Goal: Task Accomplishment & Management: Complete application form

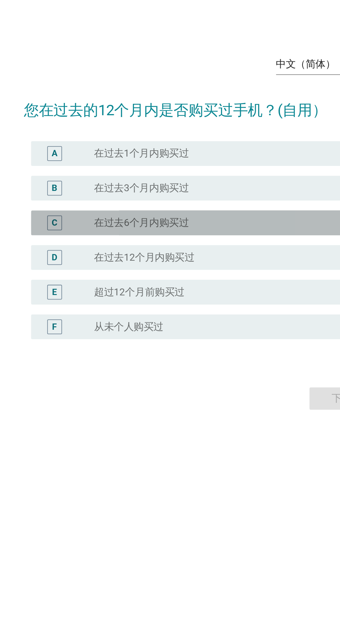
click at [194, 316] on div "radio_button_unchecked 在过去6个月内购买过" at bounding box center [187, 312] width 148 height 8
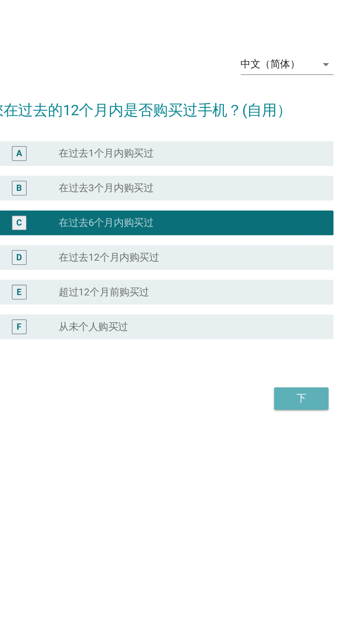
click at [251, 414] on div "下" at bounding box center [248, 410] width 19 height 8
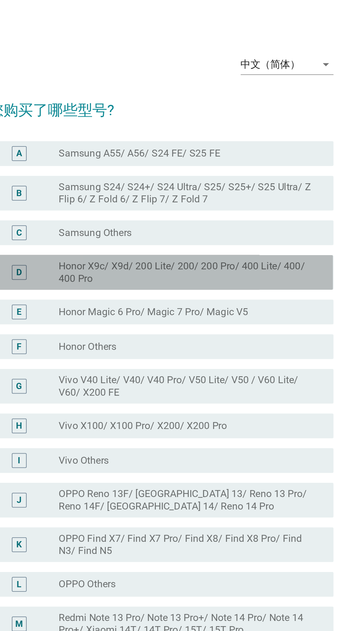
click at [215, 233] on label "Honor X9c/ X9d/ 200 Lite/ 200/ 200 Pro/ 400 Lite/ 400/ 400 Pro" at bounding box center [184, 226] width 143 height 14
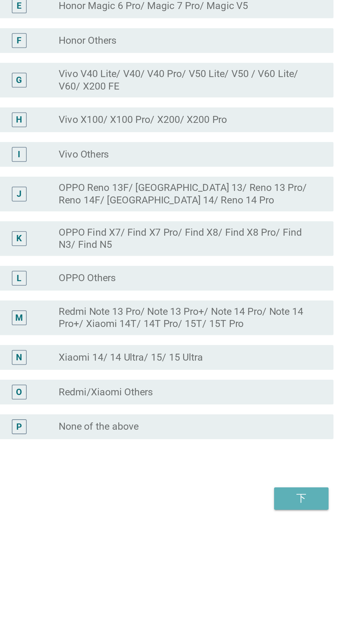
click at [253, 528] on div "下" at bounding box center [248, 524] width 19 height 8
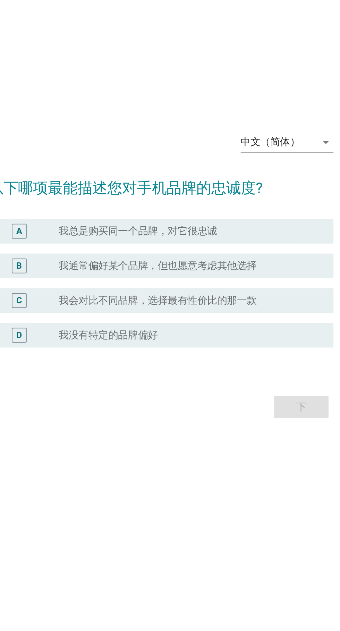
scroll to position [51, 0]
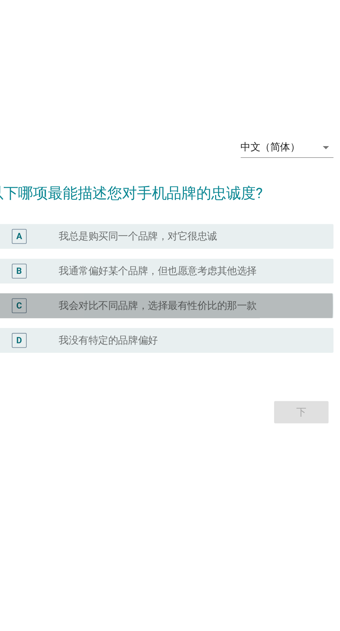
click at [246, 310] on div "radio_button_unchecked 我会对比不同品牌，选择最有性价比的那一款" at bounding box center [184, 313] width 143 height 7
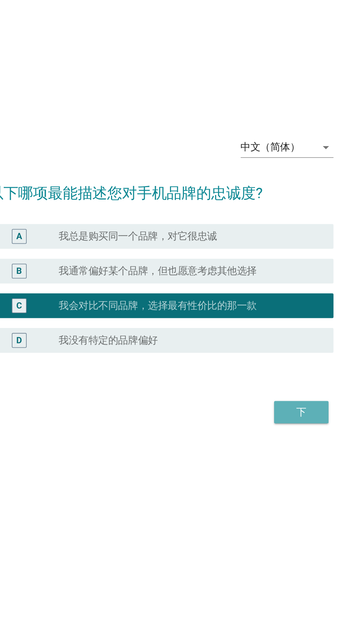
click at [255, 369] on div "下" at bounding box center [248, 373] width 19 height 8
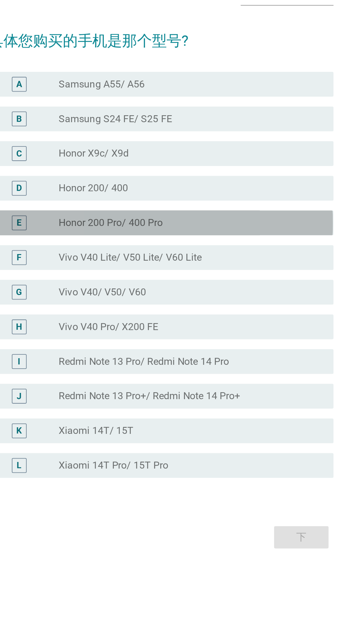
click at [220, 296] on div "radio_button_unchecked Honor 200 Pro/ 400 Pro" at bounding box center [184, 292] width 143 height 7
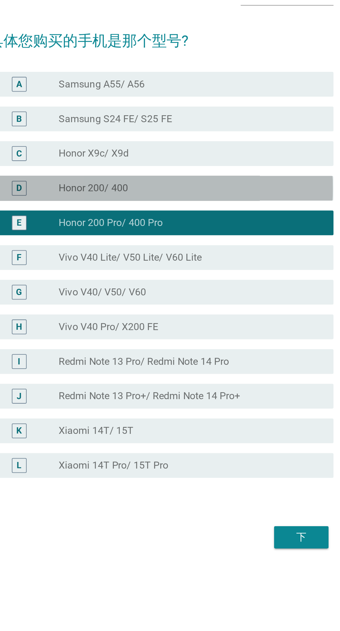
click at [221, 276] on div "radio_button_unchecked Honor 200/ 400" at bounding box center [184, 273] width 143 height 7
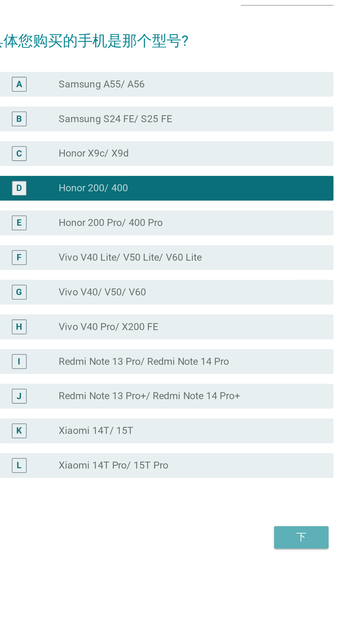
click at [256, 473] on div "下" at bounding box center [248, 468] width 19 height 8
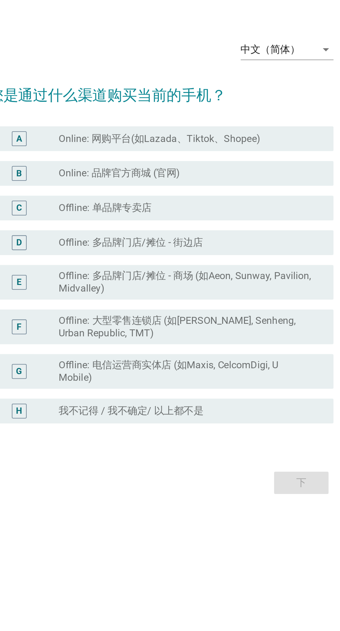
scroll to position [18, 0]
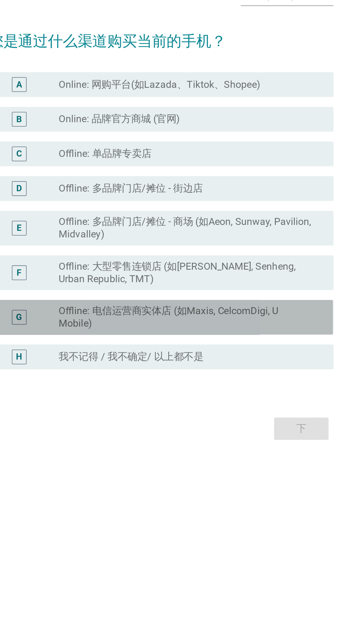
click at [231, 365] on label "Offline: 电信运营商实体店 (如Maxis, CelcomDigi, U Mobile)" at bounding box center [184, 358] width 143 height 14
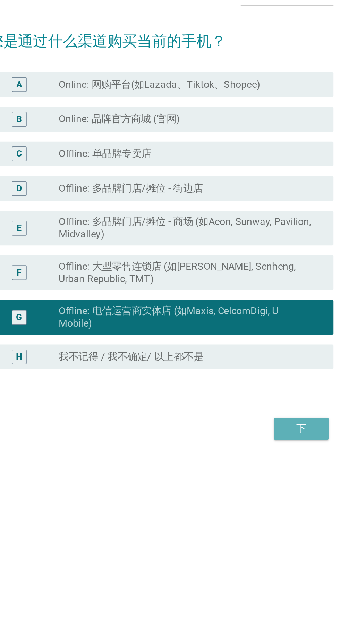
click at [255, 425] on div "下" at bounding box center [248, 420] width 19 height 8
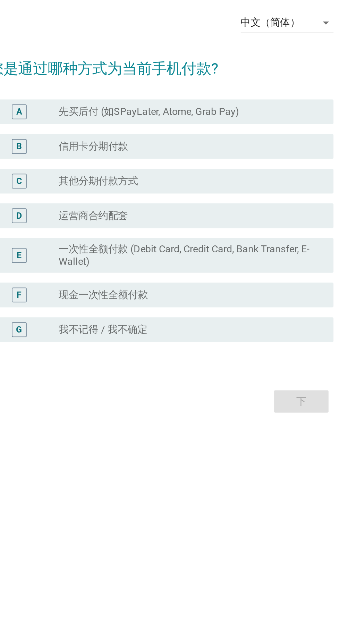
scroll to position [15, 0]
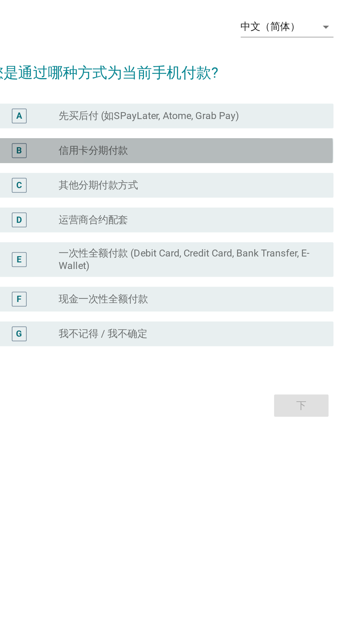
click at [222, 268] on div "radio_button_unchecked 信用卡分期付款" at bounding box center [184, 264] width 143 height 7
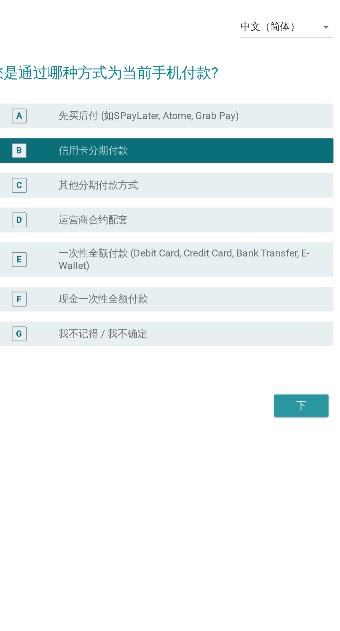
click at [254, 412] on div "下" at bounding box center [248, 407] width 19 height 8
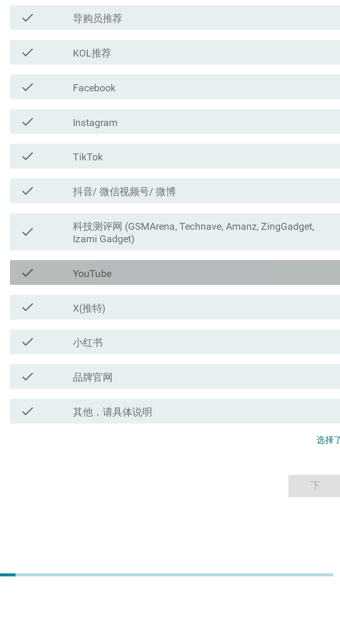
scroll to position [14, 0]
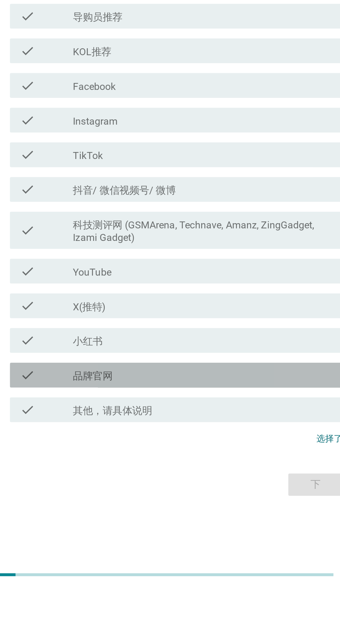
click at [194, 514] on div "check_box_outline_blank 品牌官网" at bounding box center [187, 510] width 148 height 8
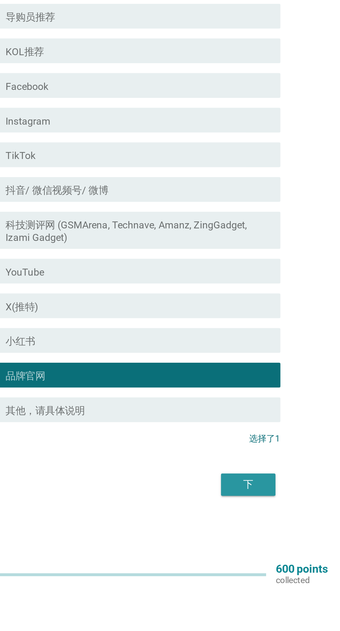
click at [252, 575] on div "下" at bounding box center [248, 571] width 19 height 8
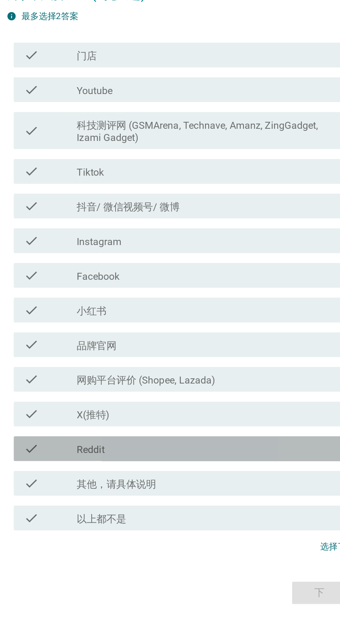
scroll to position [47, 0]
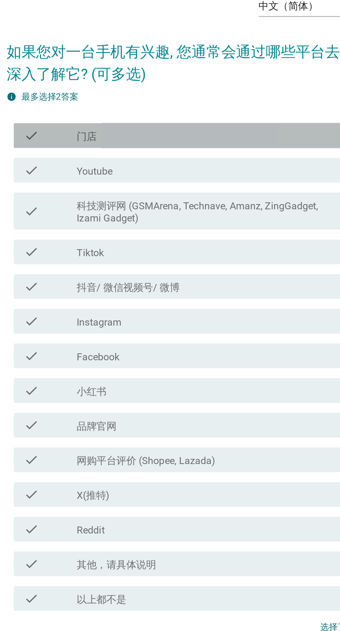
click at [221, 181] on div "check_box_outline_blank 门店" at bounding box center [187, 184] width 148 height 8
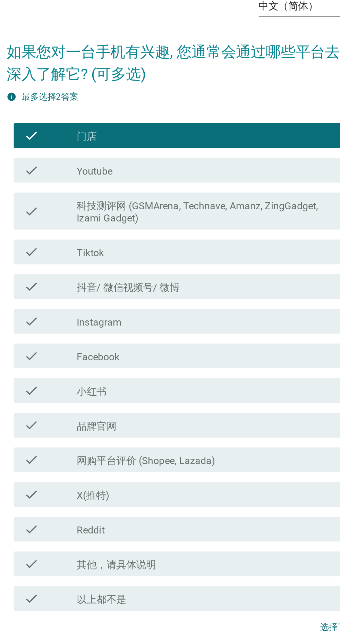
click at [217, 224] on label "科技测评网 (GSMArena, Technave, Amanz, ZingGadget, Izami Gadget)" at bounding box center [187, 227] width 148 height 14
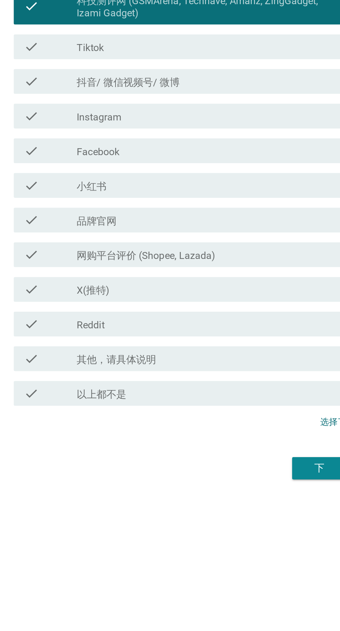
scroll to position [18, 0]
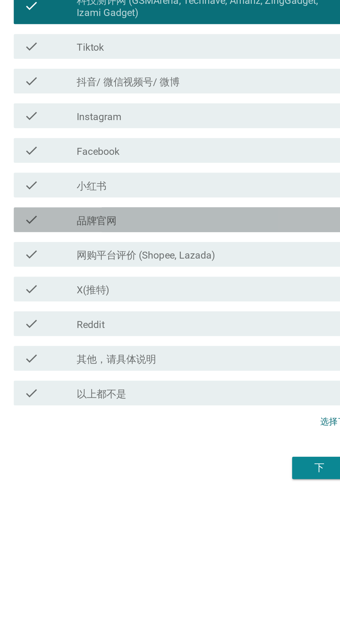
click at [199, 351] on div "check_box_outline_blank 品牌官网" at bounding box center [187, 347] width 148 height 8
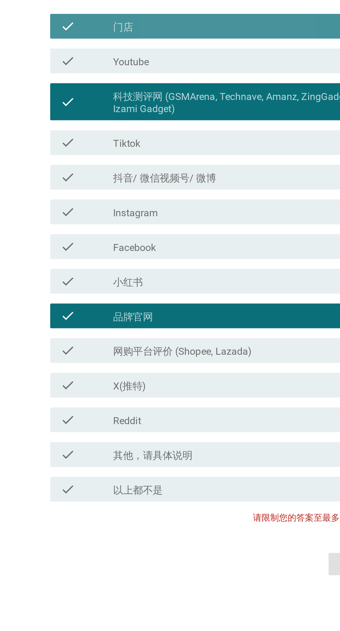
click at [196, 189] on div "check_box_outline_blank 门店" at bounding box center [187, 184] width 148 height 8
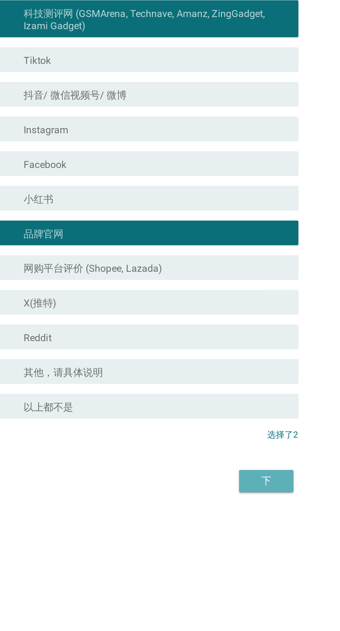
click at [254, 490] on div "下" at bounding box center [248, 486] width 19 height 8
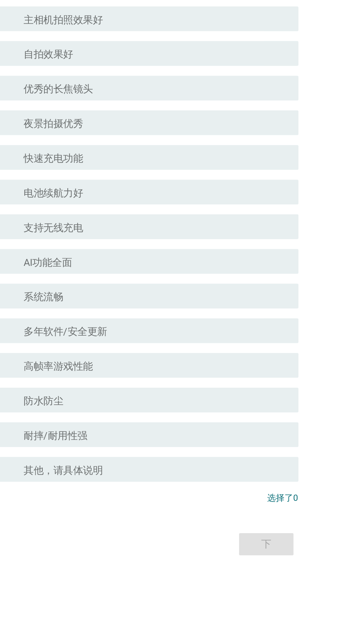
scroll to position [0, 0]
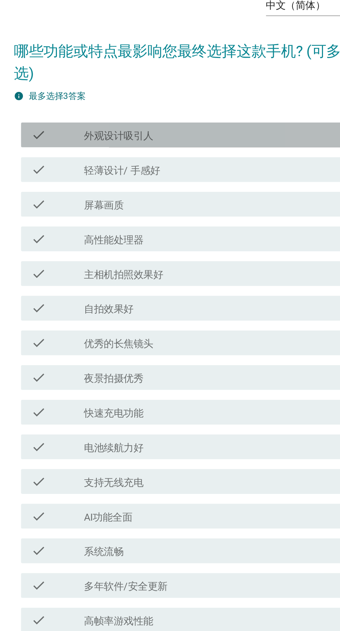
click at [114, 171] on label "外观设计吸引人" at bounding box center [132, 167] width 39 height 7
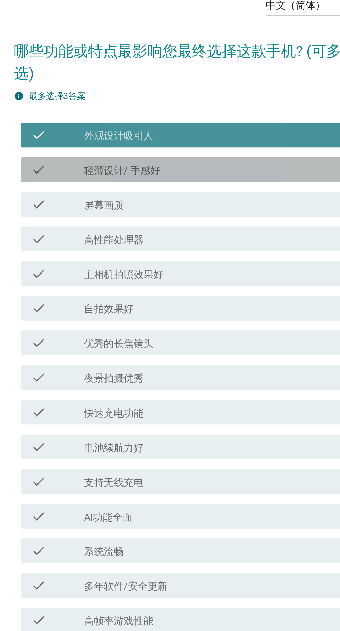
click at [114, 190] on label "轻薄设计/ 手感好" at bounding box center [134, 186] width 43 height 7
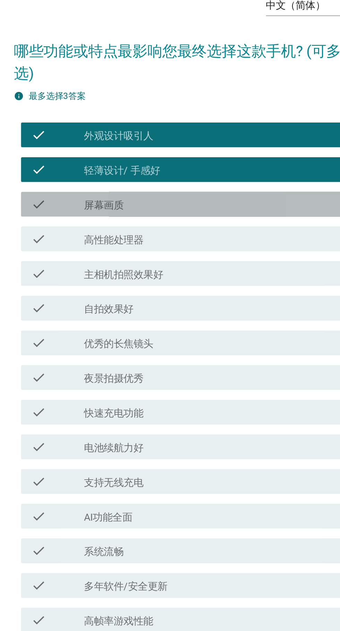
click at [107, 210] on div "check" at bounding box center [98, 206] width 30 height 8
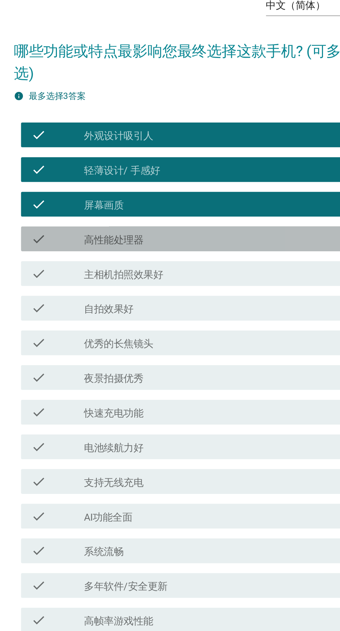
click at [113, 229] on label "高性能处理器" at bounding box center [129, 225] width 33 height 7
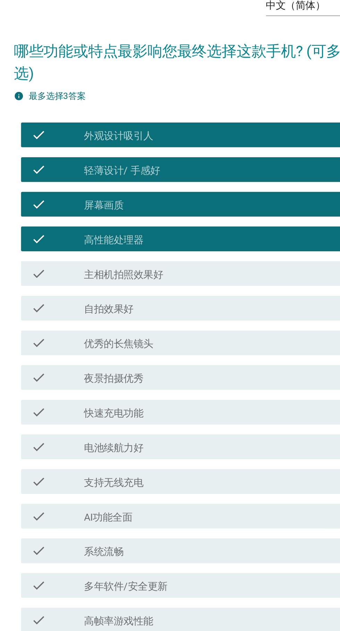
click at [113, 249] on label "主相机拍照效果好" at bounding box center [135, 245] width 44 height 7
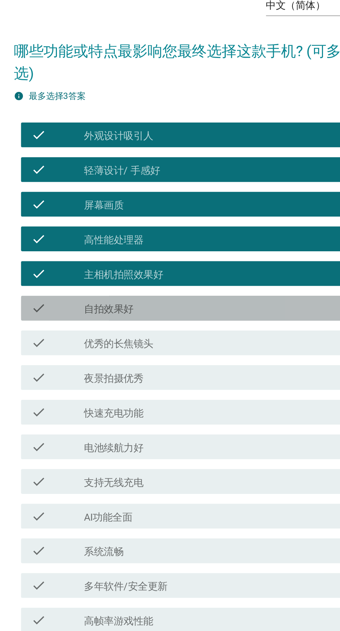
click at [115, 268] on label "自拍效果好" at bounding box center [127, 264] width 28 height 7
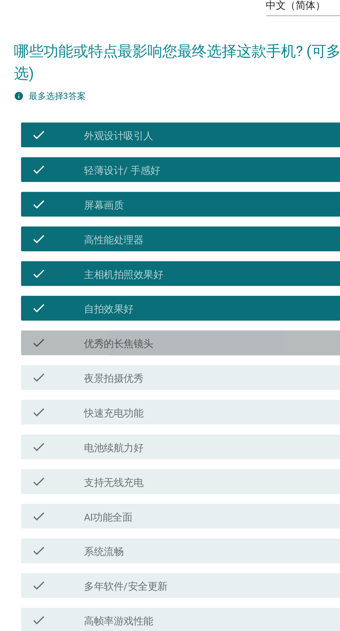
click at [120, 288] on label "优秀的长焦镜头" at bounding box center [132, 284] width 39 height 7
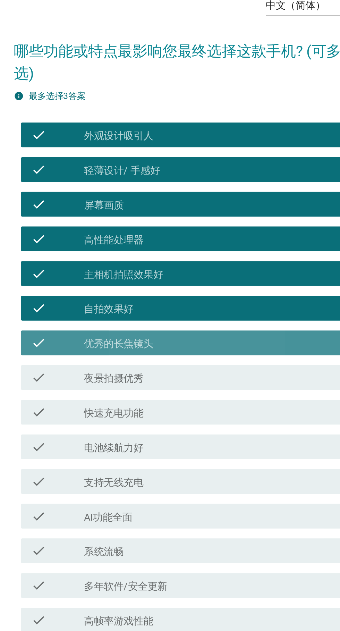
click at [114, 288] on label "优秀的长焦镜头" at bounding box center [132, 284] width 39 height 7
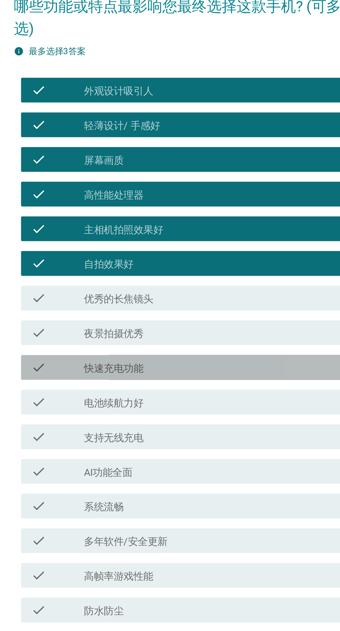
click at [113, 326] on label "快速充电功能" at bounding box center [129, 322] width 33 height 7
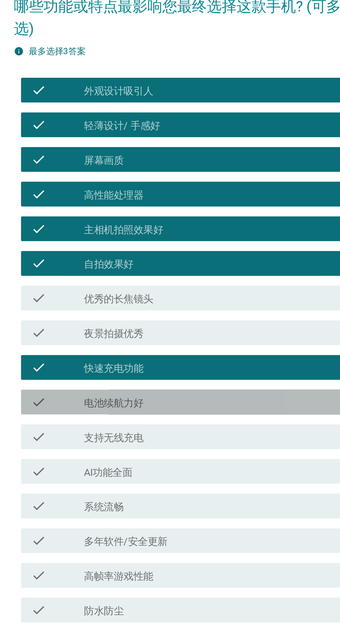
click at [115, 346] on label "电池续航力好" at bounding box center [129, 342] width 33 height 7
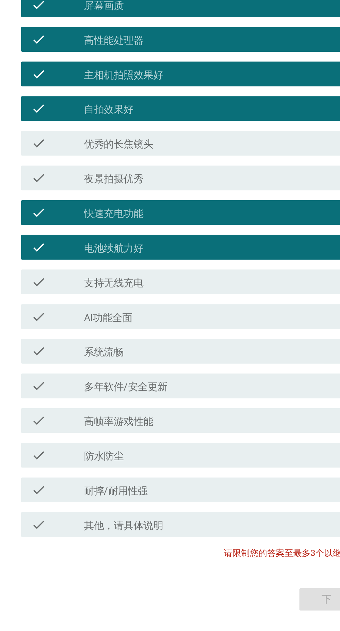
click at [105, 404] on div "check" at bounding box center [98, 400] width 30 height 8
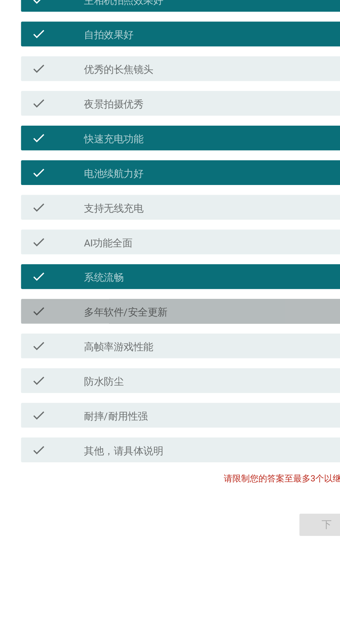
click at [106, 424] on div "check" at bounding box center [98, 419] width 30 height 8
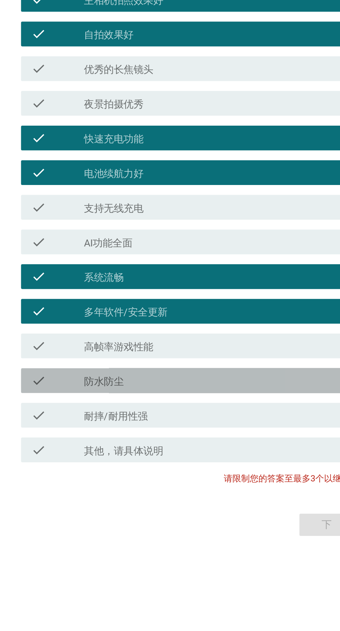
click at [114, 462] on label "防水防尘" at bounding box center [124, 458] width 22 height 7
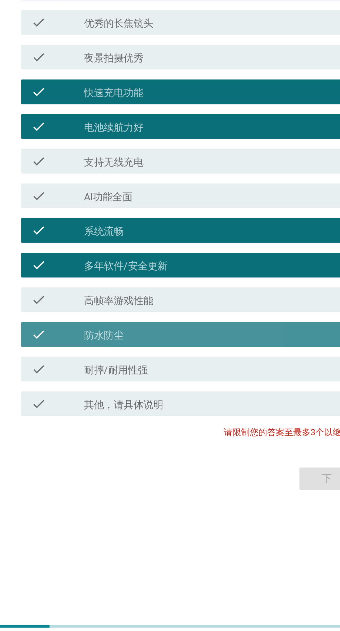
click at [111, 465] on div "check check_box 防水防尘" at bounding box center [171, 458] width 189 height 14
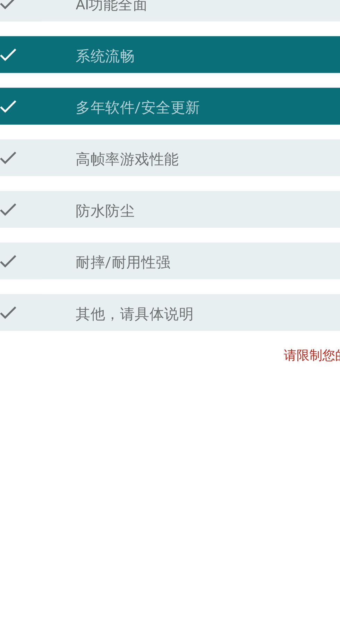
click at [118, 462] on label "防水防尘" at bounding box center [124, 458] width 22 height 7
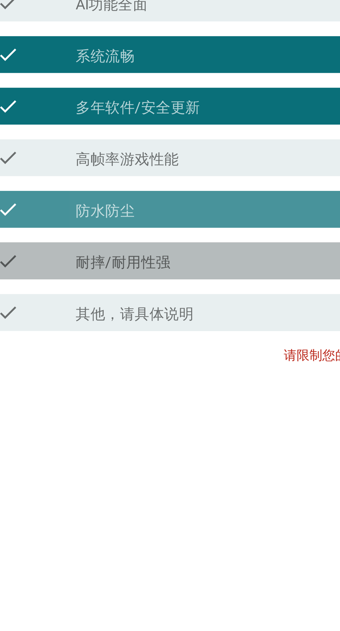
click at [127, 482] on label "耐摔/耐用性强" at bounding box center [131, 478] width 36 height 7
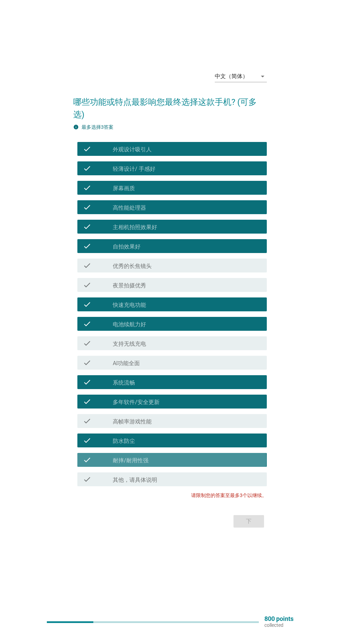
scroll to position [19, 0]
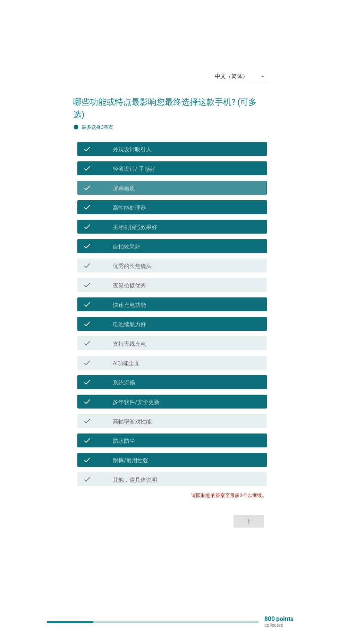
click at [91, 192] on icon "check" at bounding box center [87, 187] width 8 height 8
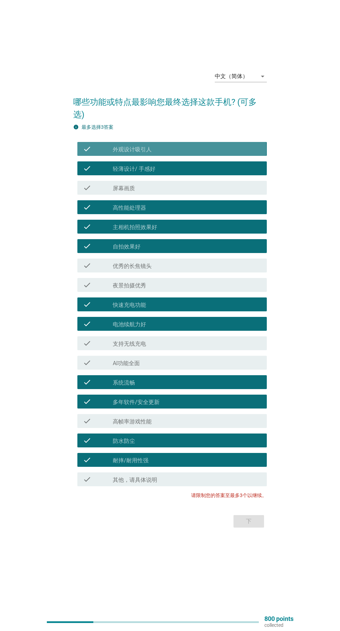
click at [86, 153] on icon "check" at bounding box center [87, 149] width 8 height 8
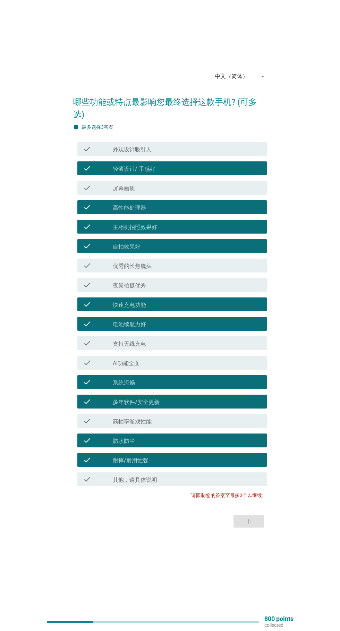
click at [97, 172] on div "check" at bounding box center [98, 168] width 30 height 8
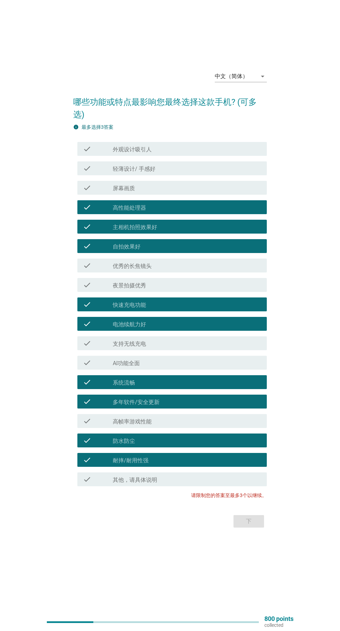
click at [87, 211] on icon "check" at bounding box center [87, 207] width 8 height 8
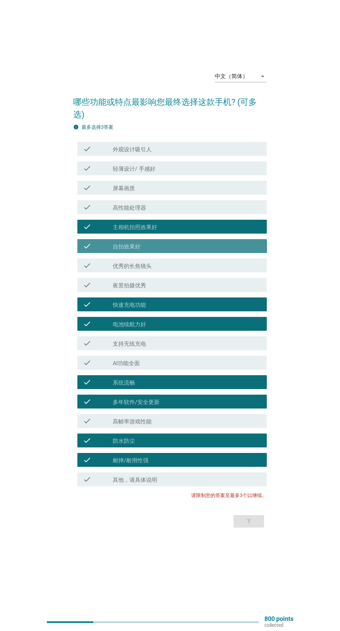
click at [90, 250] on icon "check" at bounding box center [87, 246] width 8 height 8
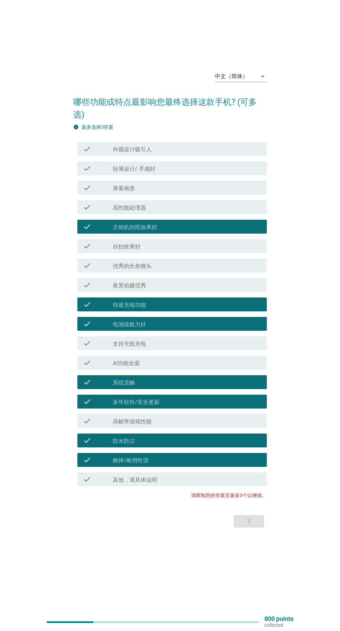
click at [84, 308] on icon "check" at bounding box center [87, 304] width 8 height 8
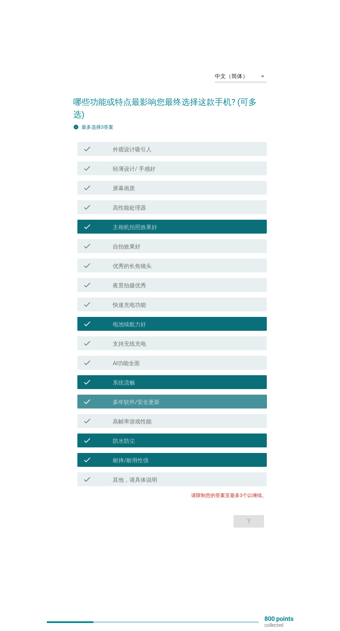
click at [88, 405] on icon "check" at bounding box center [87, 401] width 8 height 8
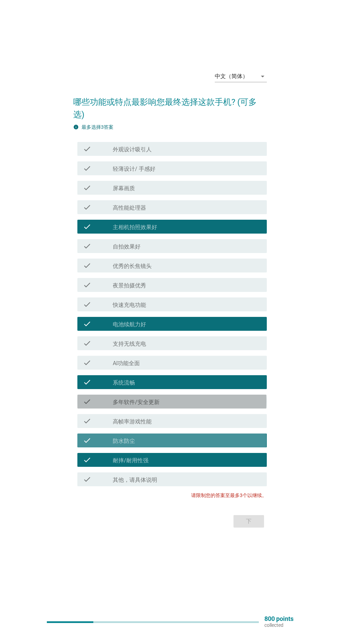
click at [87, 444] on icon "check" at bounding box center [87, 440] width 8 height 8
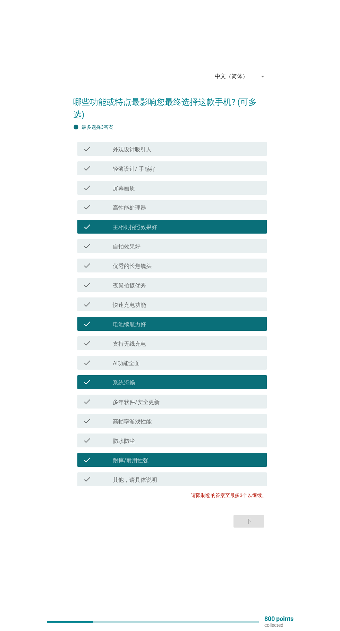
click at [86, 464] on icon "check" at bounding box center [87, 459] width 8 height 8
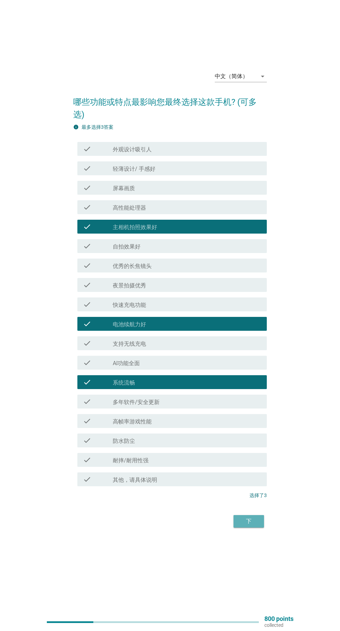
click at [241, 525] on div "下" at bounding box center [248, 521] width 19 height 8
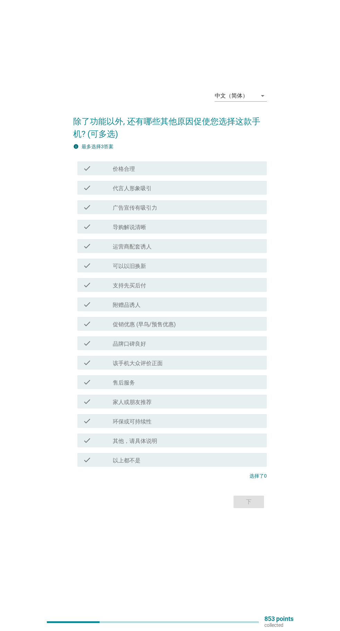
scroll to position [0, 0]
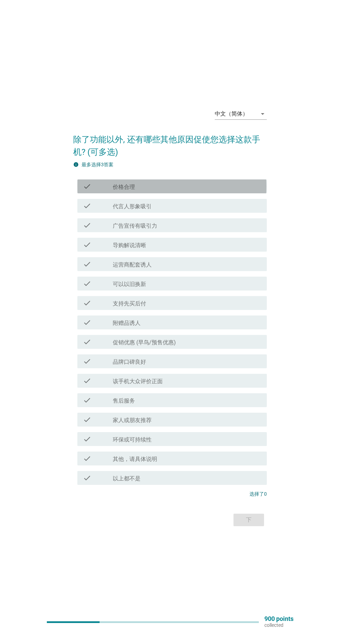
click at [129, 190] on label "价格合理" at bounding box center [124, 186] width 22 height 7
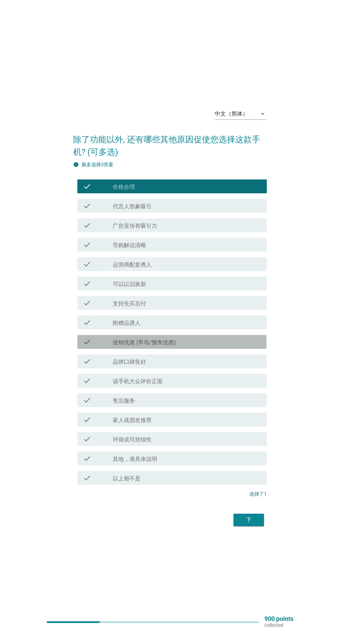
click at [97, 346] on div "check" at bounding box center [98, 341] width 30 height 8
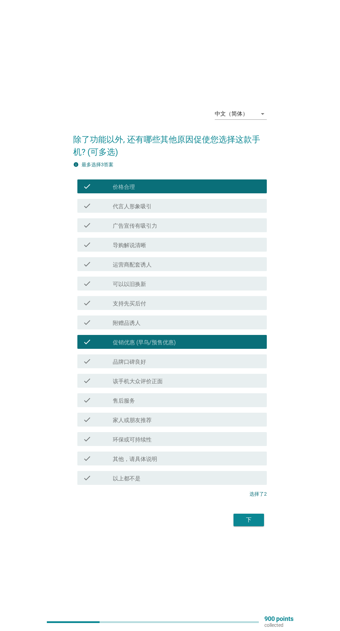
click at [87, 346] on icon "check" at bounding box center [87, 341] width 8 height 8
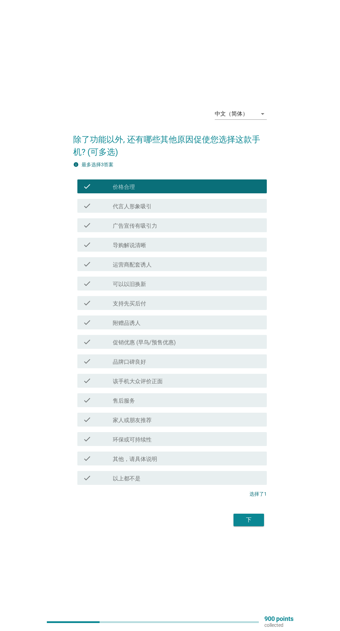
click at [88, 365] on icon "check" at bounding box center [87, 361] width 8 height 8
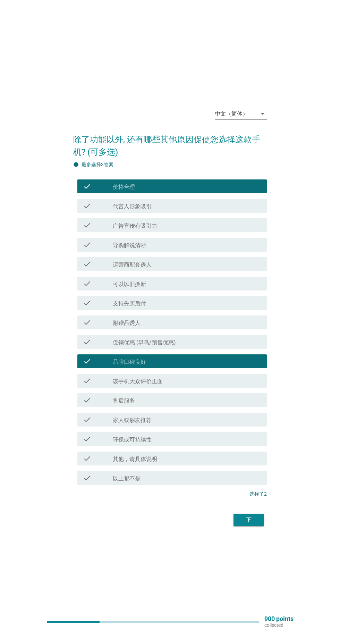
click at [220, 533] on div "中文（简体） arrow_drop_down 除了功能以外, 还有哪些其他原因促使您选择这款手机? (可多选) info 最多选择3答案 check chec…" at bounding box center [170, 315] width 204 height 436
click at [247, 524] on div "下" at bounding box center [248, 519] width 19 height 8
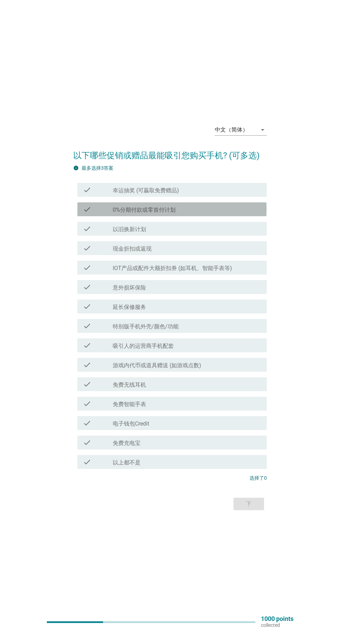
click at [126, 213] on label "0%分期付款或零首付计划" at bounding box center [144, 209] width 63 height 7
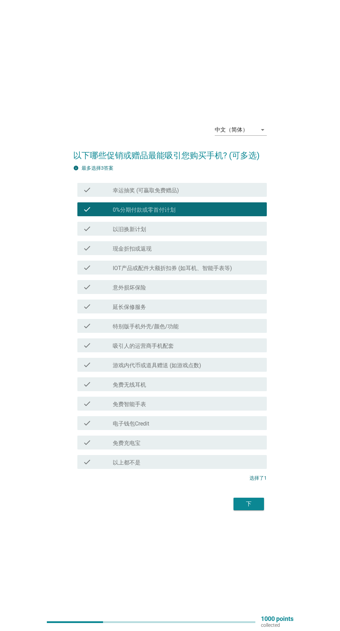
click at [92, 388] on div "check" at bounding box center [98, 384] width 30 height 8
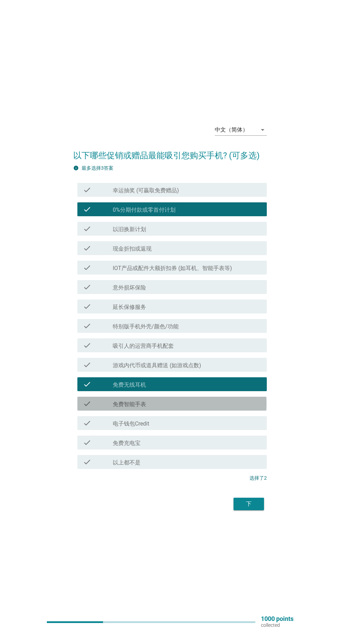
click at [88, 408] on icon "check" at bounding box center [87, 403] width 8 height 8
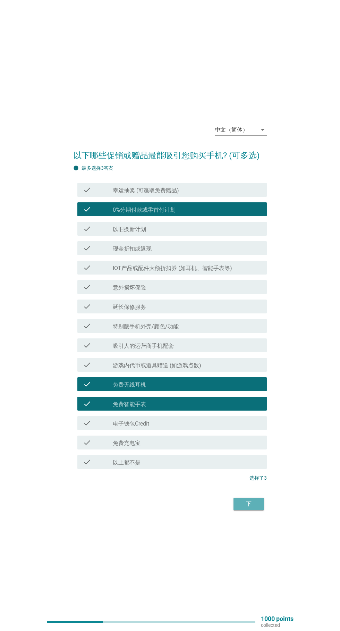
click at [243, 508] on div "下" at bounding box center [248, 503] width 19 height 8
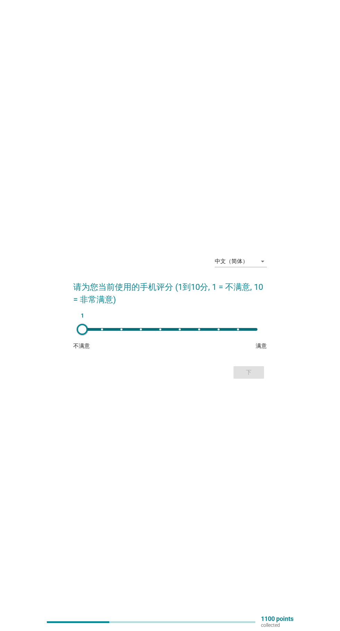
click at [233, 336] on div "1" at bounding box center [170, 329] width 186 height 14
type input "9"
click at [249, 376] on div "下" at bounding box center [248, 372] width 19 height 8
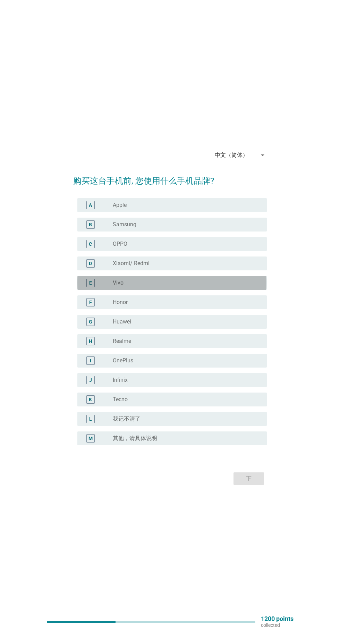
click at [118, 286] on label "Vivo" at bounding box center [118, 282] width 11 height 7
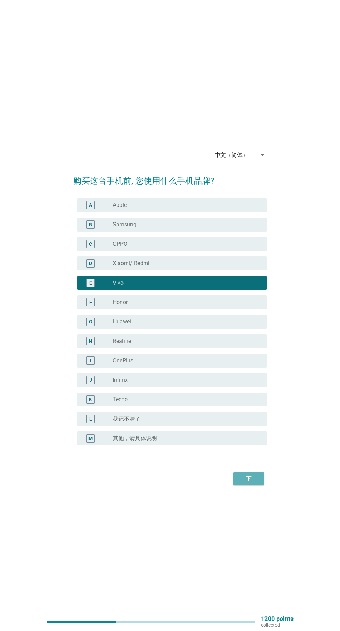
click at [251, 482] on div "下" at bounding box center [248, 478] width 19 height 8
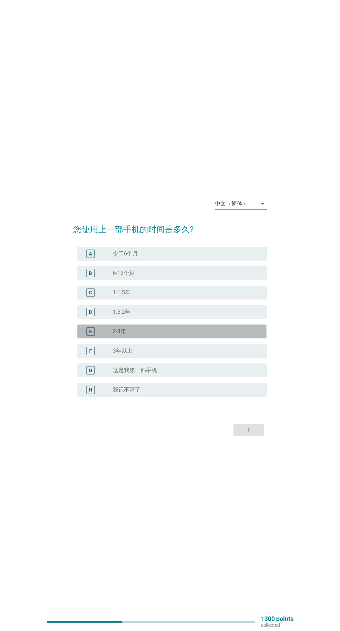
click at [100, 335] on div "E" at bounding box center [98, 331] width 30 height 8
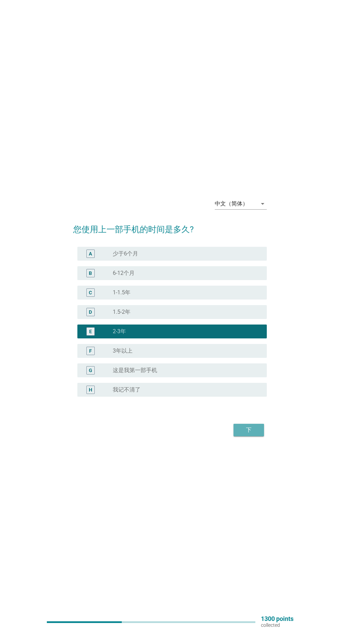
click at [253, 434] on div "下" at bounding box center [248, 430] width 19 height 8
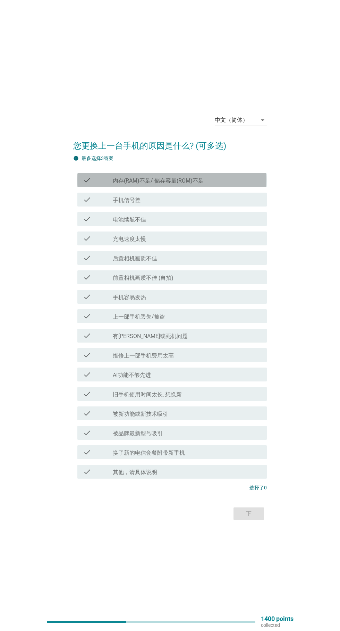
click at [131, 184] on label "内存(RAM)不足/ 储存容量(ROM)不足" at bounding box center [158, 180] width 91 height 7
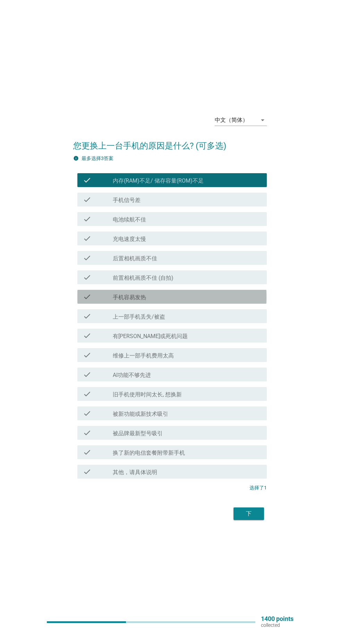
click at [119, 301] on label "手机容易发热" at bounding box center [129, 297] width 33 height 7
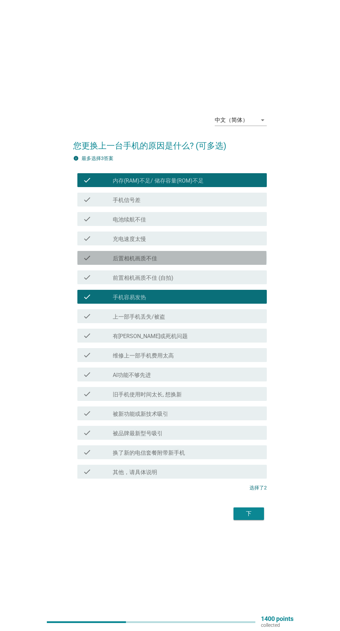
click at [114, 262] on label "后置相机画质不佳" at bounding box center [135, 258] width 44 height 7
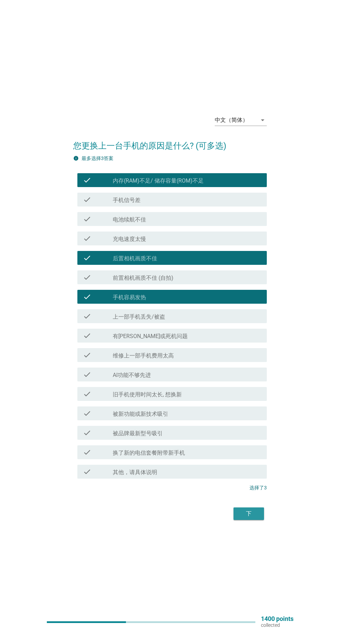
click at [248, 518] on div "下" at bounding box center [248, 513] width 19 height 8
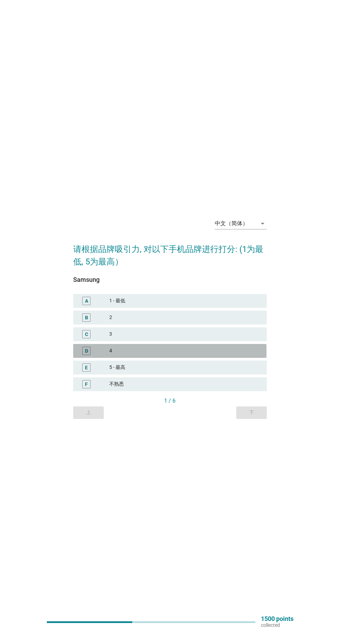
click at [101, 355] on div "D" at bounding box center [94, 351] width 31 height 8
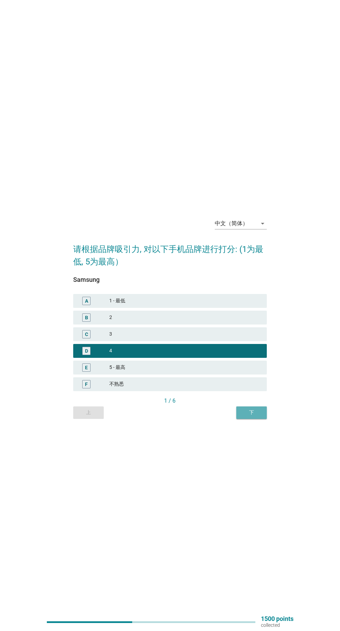
click at [253, 416] on div "下" at bounding box center [251, 412] width 19 height 7
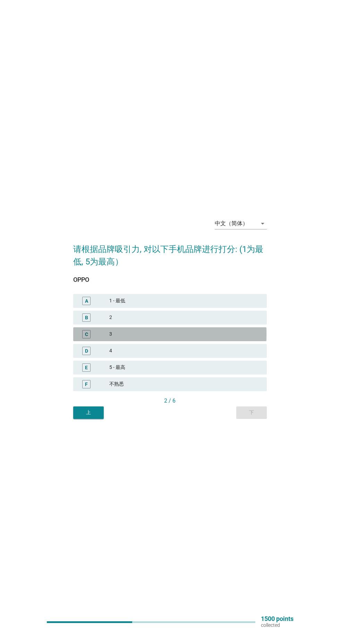
click at [97, 338] on div "C" at bounding box center [94, 334] width 31 height 8
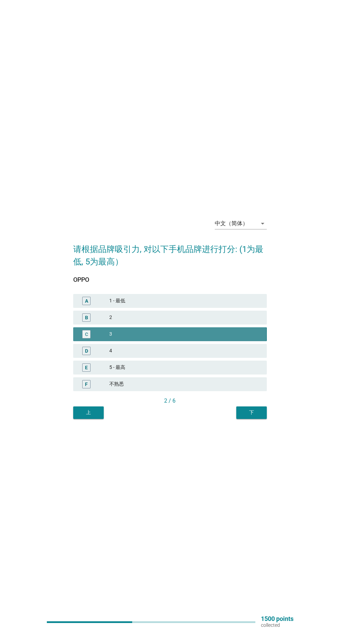
click at [93, 338] on div "C" at bounding box center [86, 334] width 15 height 8
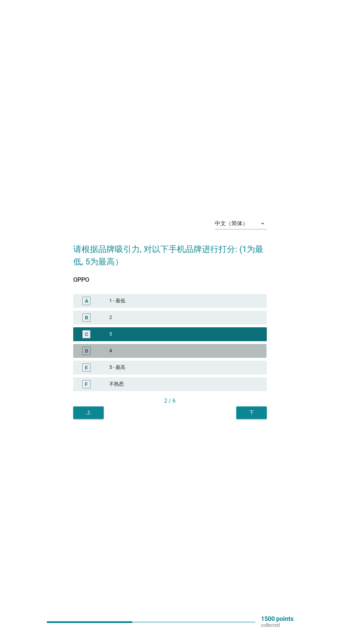
click at [93, 355] on div "D" at bounding box center [86, 351] width 15 height 8
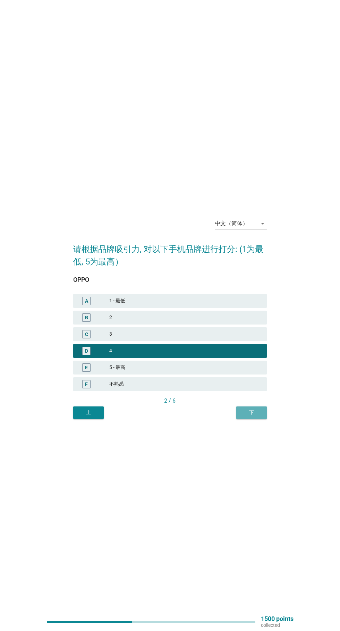
click at [247, 419] on button "下" at bounding box center [251, 412] width 31 height 12
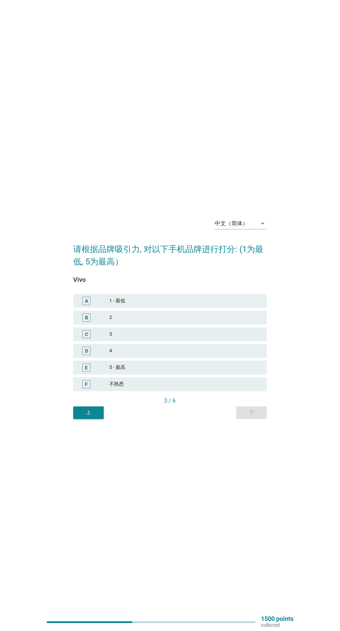
click at [95, 355] on div "D" at bounding box center [94, 351] width 31 height 8
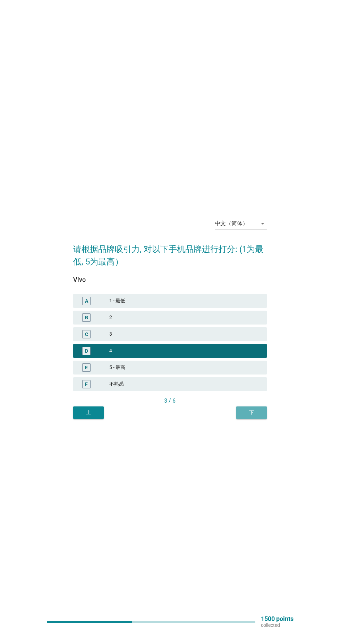
click at [250, 416] on div "下" at bounding box center [251, 412] width 19 height 7
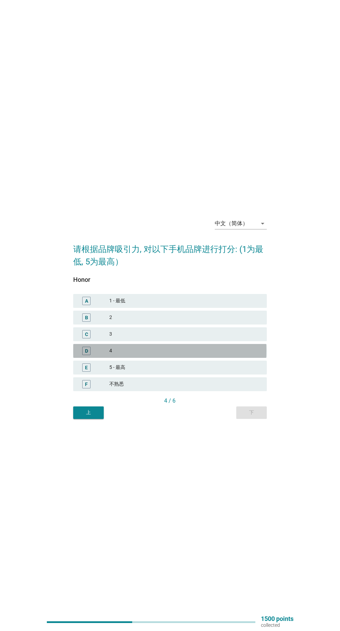
click at [105, 355] on div "D" at bounding box center [94, 351] width 31 height 8
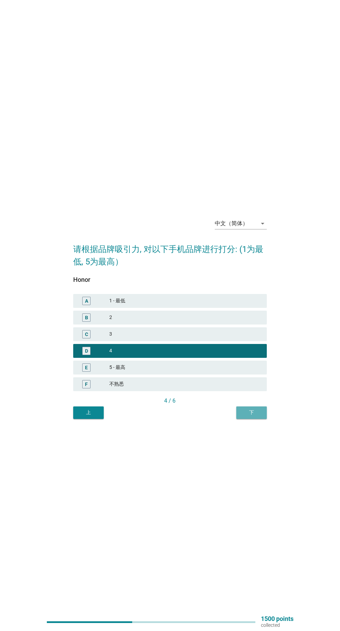
click at [250, 416] on div "下" at bounding box center [251, 412] width 19 height 7
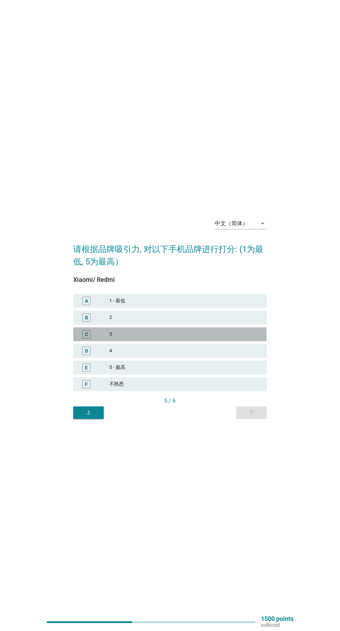
click at [113, 338] on div "3" at bounding box center [185, 334] width 152 height 8
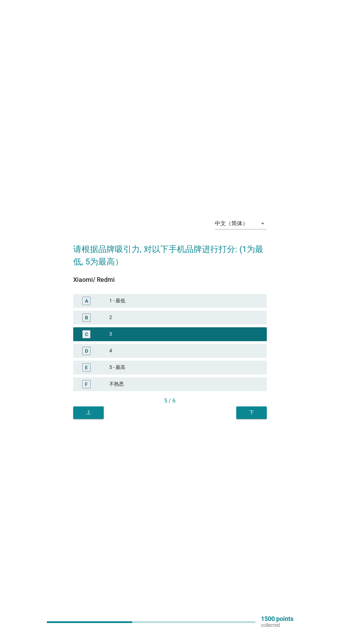
click at [107, 322] on div "B" at bounding box center [94, 317] width 31 height 8
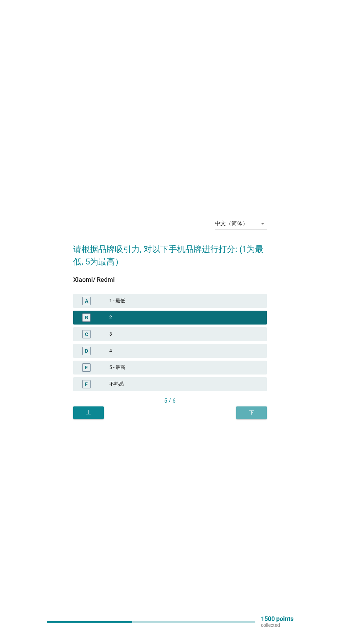
click at [252, 419] on button "下" at bounding box center [251, 412] width 31 height 12
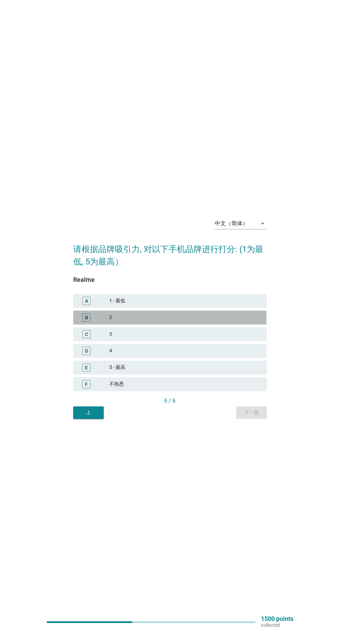
click at [108, 322] on div "B" at bounding box center [94, 317] width 31 height 8
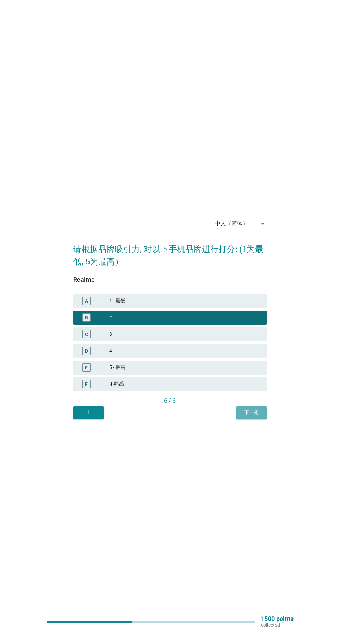
click at [249, 416] on div "下一题" at bounding box center [251, 412] width 19 height 7
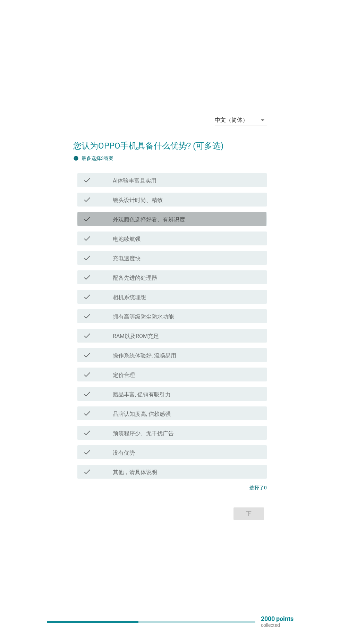
click at [114, 223] on label "外观颜色选择好看、有辨识度" at bounding box center [149, 219] width 72 height 7
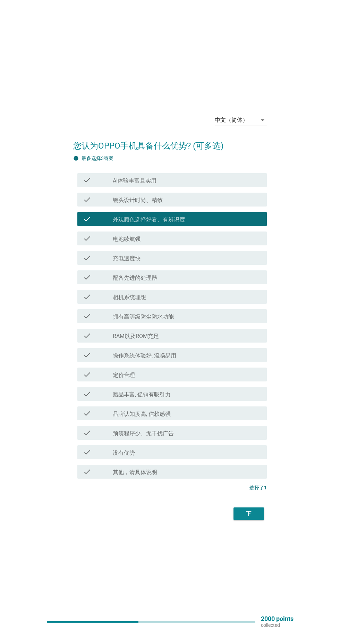
click at [113, 377] on div at bounding box center [113, 375] width 0 height 4
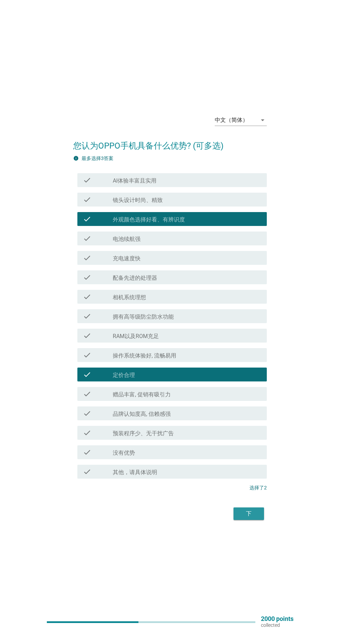
click at [234, 520] on button "下" at bounding box center [248, 513] width 31 height 12
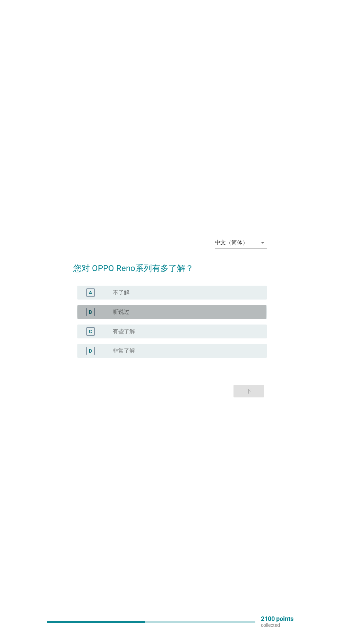
click at [95, 316] on div "B" at bounding box center [90, 312] width 15 height 8
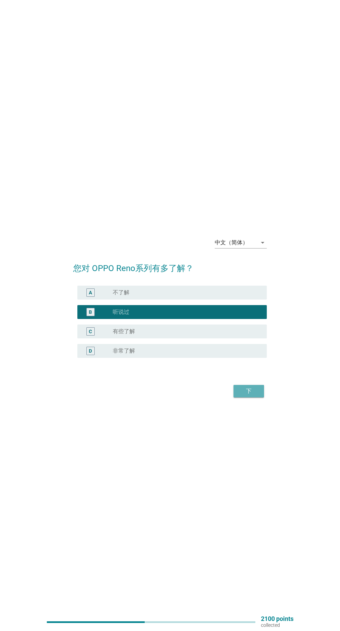
click at [241, 397] on button "下" at bounding box center [248, 391] width 31 height 12
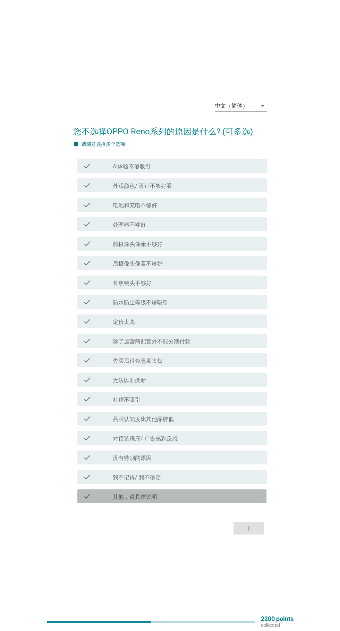
click at [114, 500] on label "其他，请具体说明" at bounding box center [135, 496] width 44 height 7
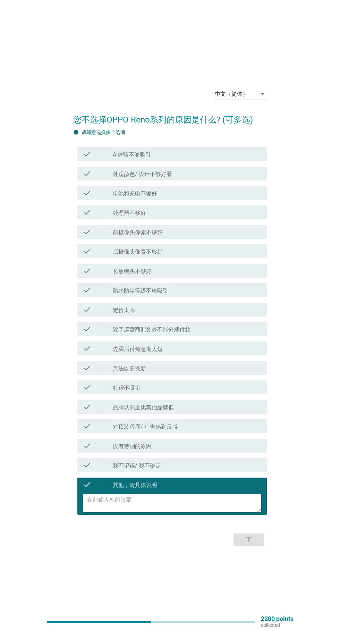
click at [110, 512] on textarea at bounding box center [174, 503] width 174 height 18
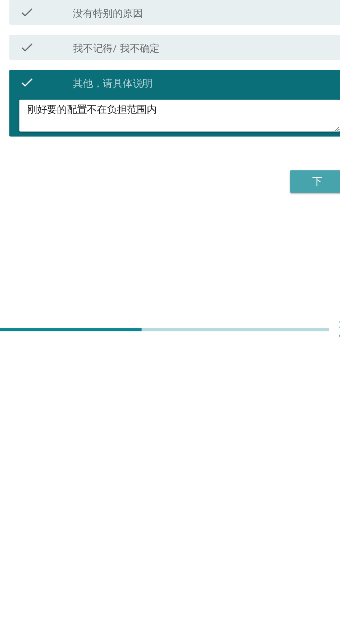
type textarea "刚好要的配置不在负担范围内"
click at [255, 544] on div "下" at bounding box center [248, 539] width 19 height 8
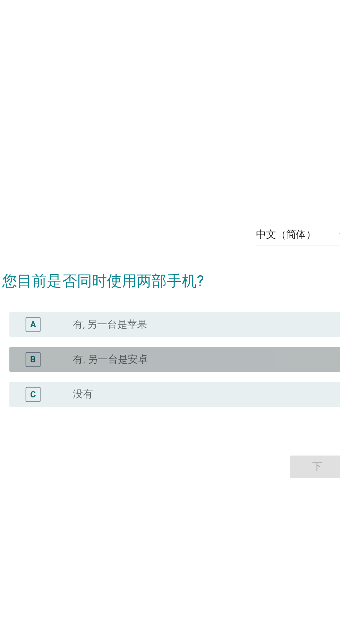
click at [122, 325] on label "有. 另一台是安卓" at bounding box center [134, 321] width 42 height 7
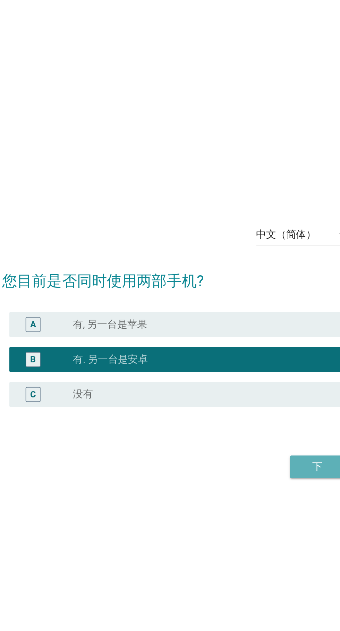
click at [240, 385] on div "下" at bounding box center [248, 381] width 19 height 8
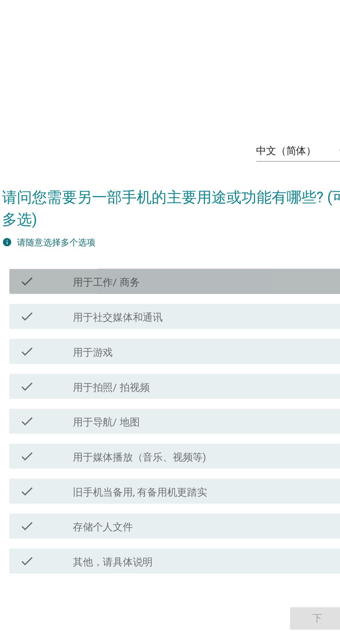
click at [221, 264] on div "check_box_outline_blank 用于工作/ 商务" at bounding box center [187, 259] width 148 height 8
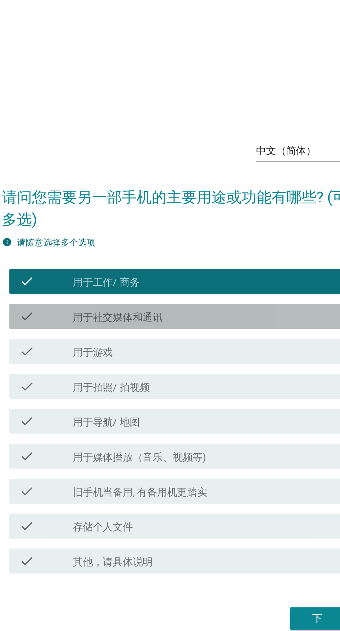
click at [219, 283] on div "check_box_outline_blank 用于社交媒体和通讯" at bounding box center [187, 279] width 148 height 8
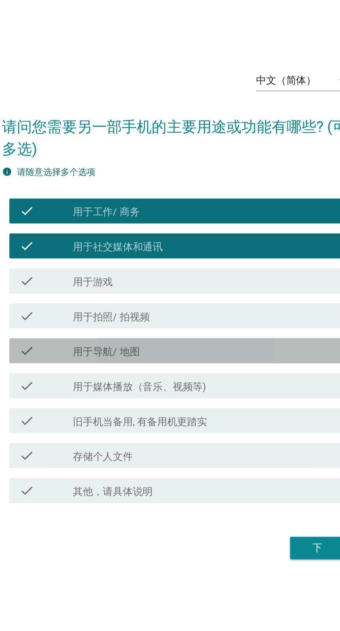
click at [226, 341] on div "check_box_outline_blank 用于导航/ 地图" at bounding box center [187, 337] width 148 height 8
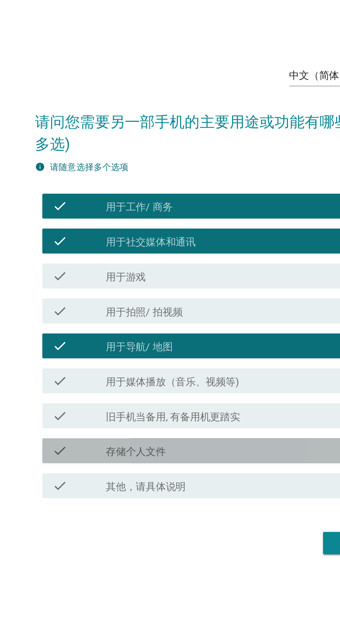
click at [206, 400] on div "check_box_outline_blank 存储个人文件" at bounding box center [187, 395] width 148 height 8
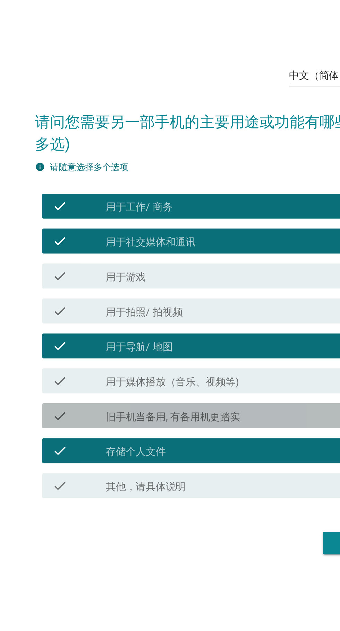
click at [215, 380] on div "check_box_outline_blank 旧手机当备用, 有备用机更踏实" at bounding box center [187, 376] width 148 height 8
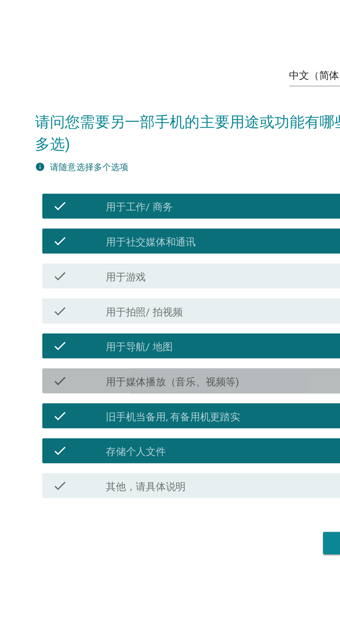
click at [223, 361] on div "check_box_outline_blank 用于媒体播放（音乐、视频等)" at bounding box center [187, 356] width 148 height 8
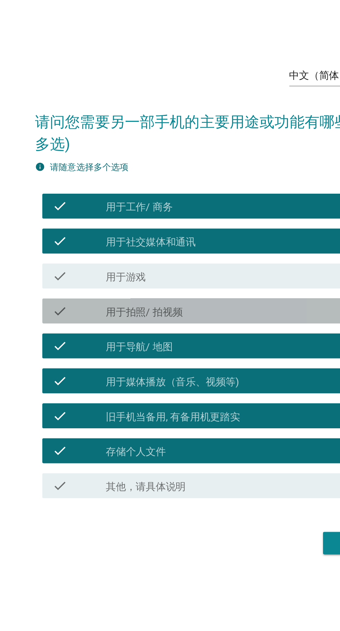
click at [221, 322] on div "check_box_outline_blank 用于拍照/ 拍视频" at bounding box center [187, 318] width 148 height 8
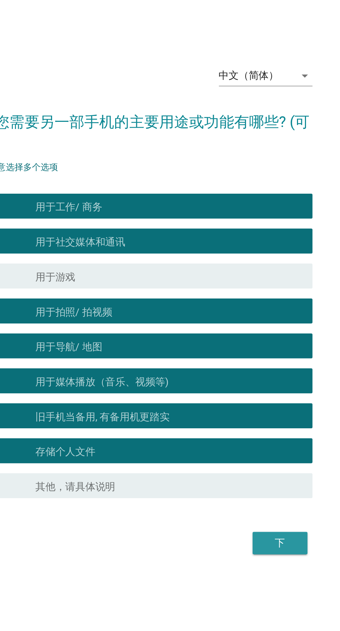
click at [258, 453] on button "下" at bounding box center [248, 447] width 31 height 12
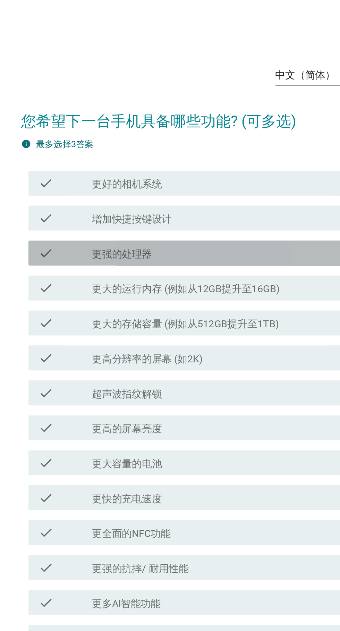
click at [234, 242] on div "check_box_outline_blank 更强的处理器" at bounding box center [187, 238] width 148 height 8
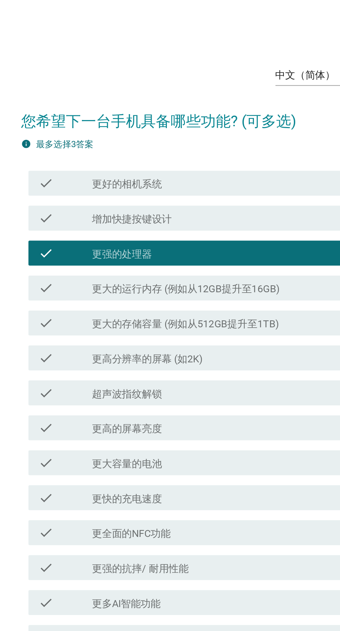
click at [238, 262] on div "check_box_outline_blank 更大的运行内存 (例如从12GB提升至16GB)" at bounding box center [187, 258] width 148 height 8
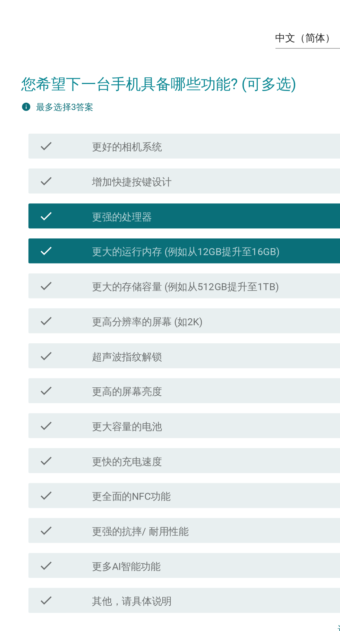
click at [233, 281] on div "check_box_outline_blank 更大的存储容量 (例如从512GB提升至1TB)" at bounding box center [187, 277] width 148 height 8
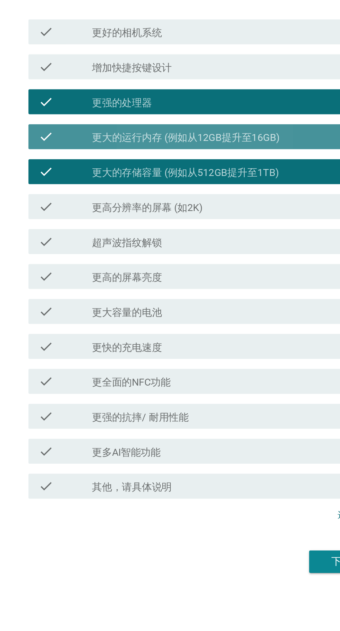
click at [239, 262] on div "check_box_outline_blank 更大的运行内存 (例如从12GB提升至16GB)" at bounding box center [187, 258] width 148 height 8
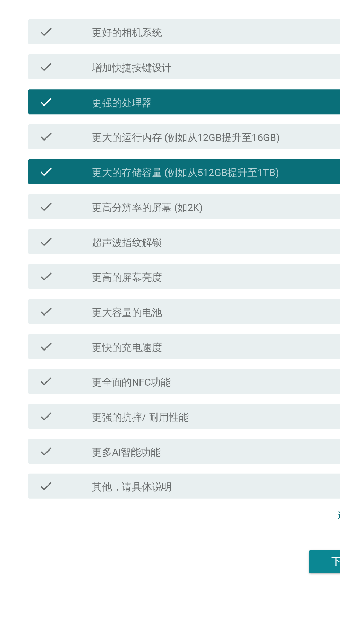
click at [234, 204] on div "check_box_outline_blank 更好的相机系统" at bounding box center [187, 199] width 148 height 8
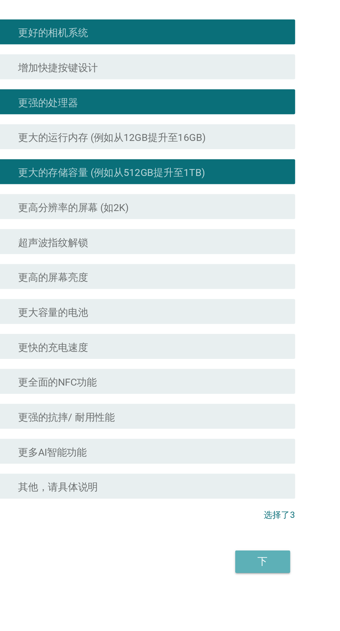
click at [240, 500] on button "下" at bounding box center [248, 494] width 31 height 12
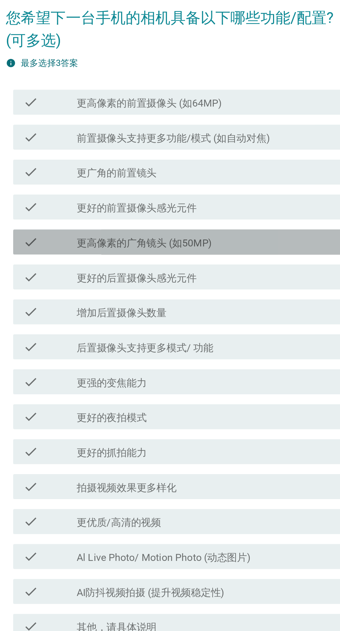
click at [119, 268] on label "更高像素的广角镜头 (如50MP)" at bounding box center [150, 264] width 75 height 7
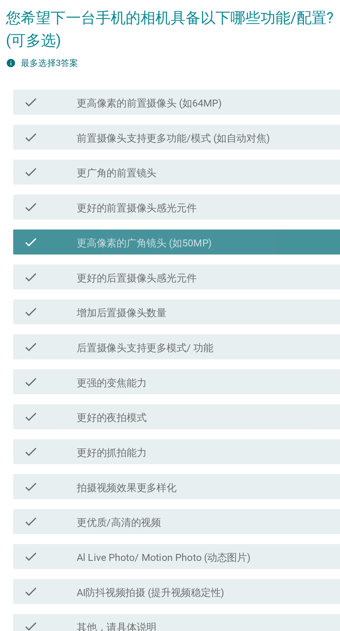
click at [115, 268] on label "更高像素的广角镜头 (如50MP)" at bounding box center [150, 264] width 75 height 7
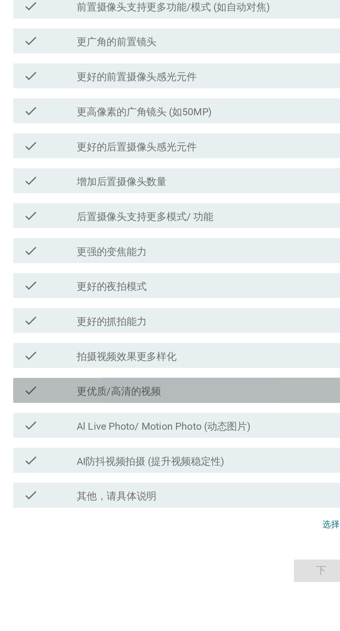
click at [141, 424] on label "更优质/高清的视频" at bounding box center [136, 420] width 47 height 7
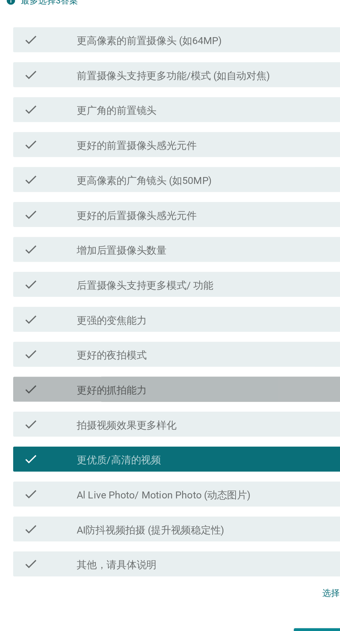
click at [144, 385] on label "更好的抓拍能力" at bounding box center [132, 381] width 39 height 7
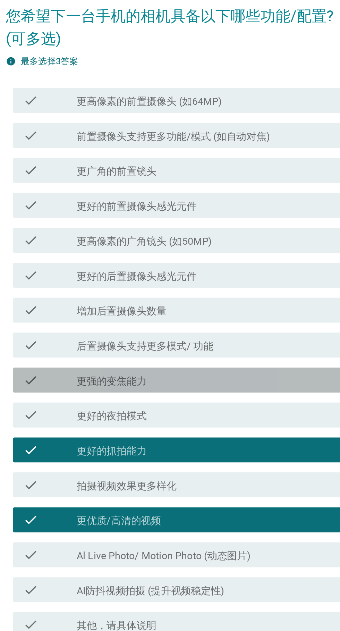
click at [138, 346] on label "更强的变焦能力" at bounding box center [132, 342] width 39 height 7
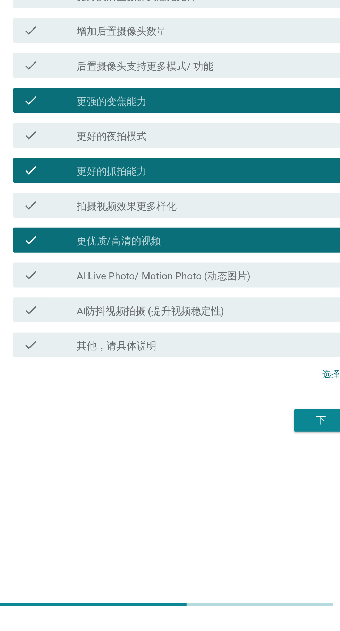
scroll to position [18, 0]
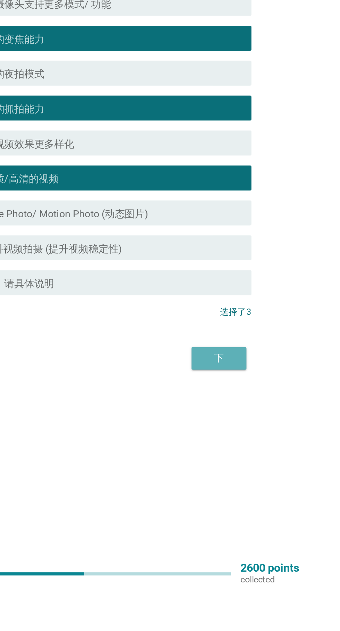
click at [250, 506] on div "下" at bounding box center [248, 502] width 19 height 8
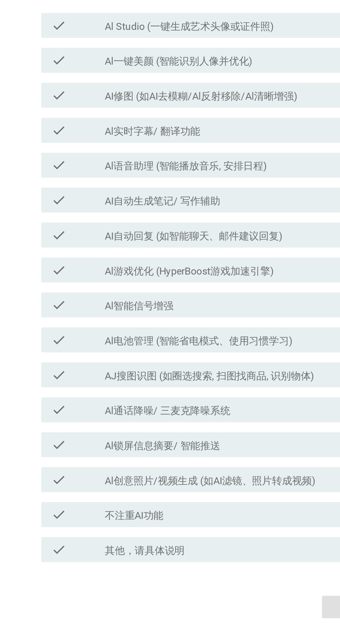
click at [231, 191] on div "check_box_outline_blank Al一键美颜 (智能识别人像并优化)" at bounding box center [187, 187] width 148 height 8
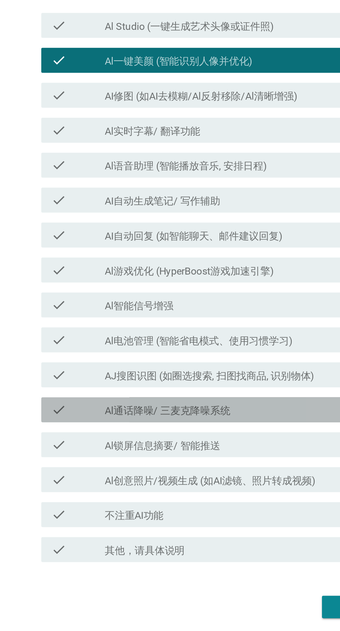
click at [115, 385] on label "Al通话降噪/ 三麦克降噪系统" at bounding box center [148, 381] width 70 height 7
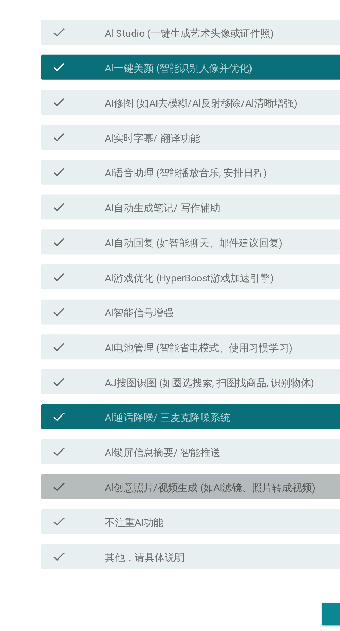
click at [147, 424] on label "Al创意照片/视频生成 (如AI滤镜、照片转成视频)" at bounding box center [171, 420] width 117 height 7
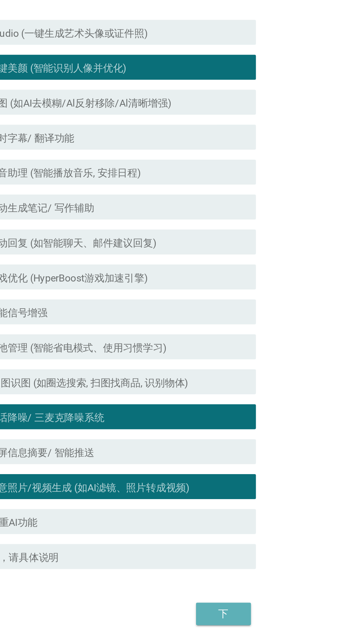
click at [242, 497] on button "下" at bounding box center [248, 491] width 31 height 12
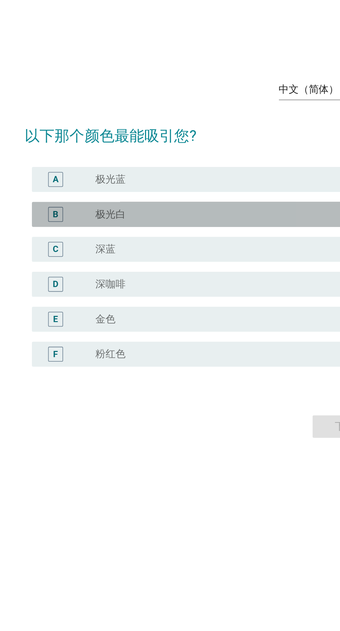
click at [118, 278] on label "极光白" at bounding box center [121, 274] width 17 height 7
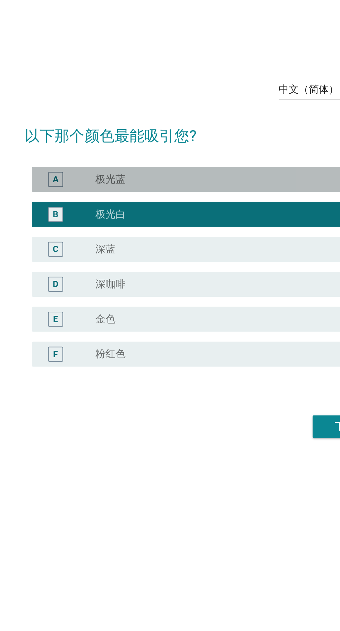
click at [108, 259] on div "A" at bounding box center [98, 255] width 30 height 8
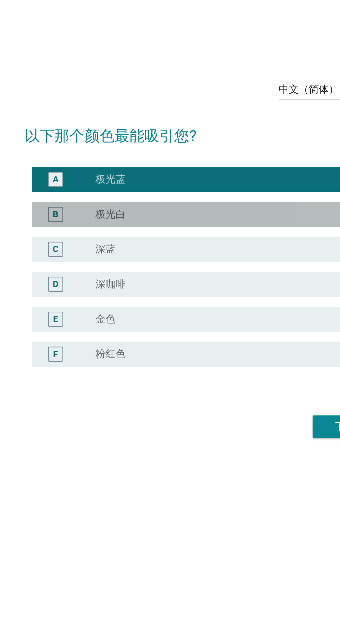
click at [113, 278] on label "极光白" at bounding box center [121, 274] width 17 height 7
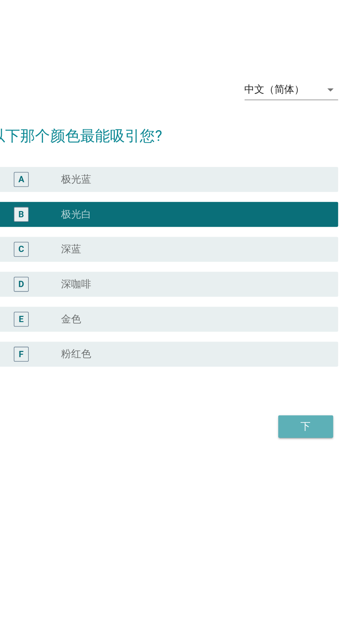
click at [246, 399] on button "下" at bounding box center [248, 392] width 31 height 12
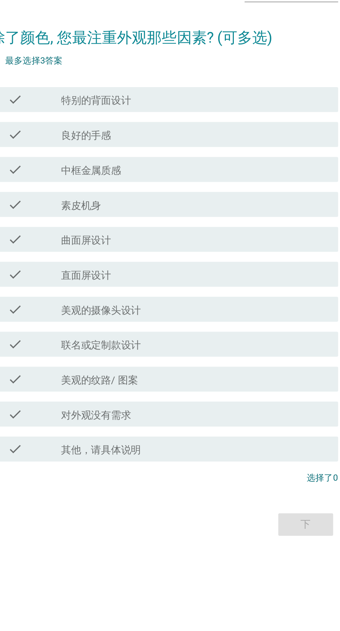
scroll to position [0, 0]
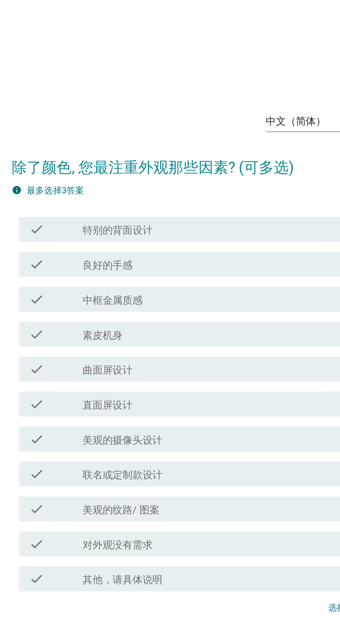
click at [114, 233] on label "特别的背面设计" at bounding box center [132, 229] width 39 height 7
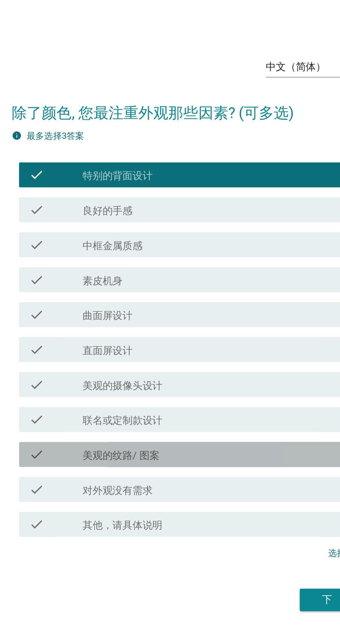
click at [123, 388] on label "美观的纹路/ 图案" at bounding box center [134, 384] width 43 height 7
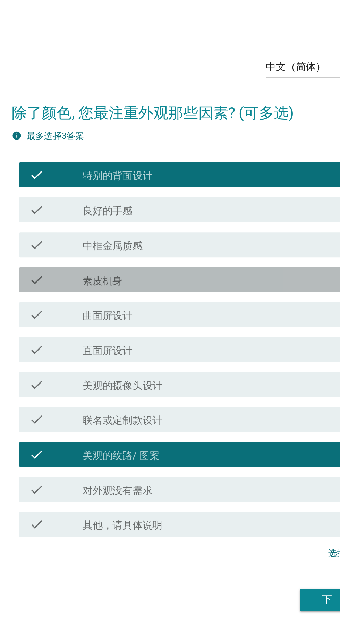
click at [117, 291] on label "素皮机身" at bounding box center [124, 287] width 22 height 7
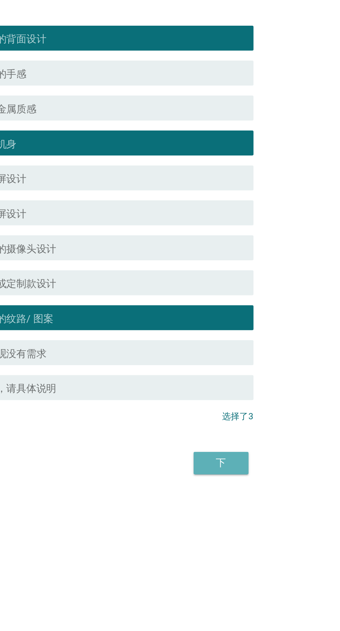
click at [254, 471] on button "下" at bounding box center [248, 465] width 31 height 12
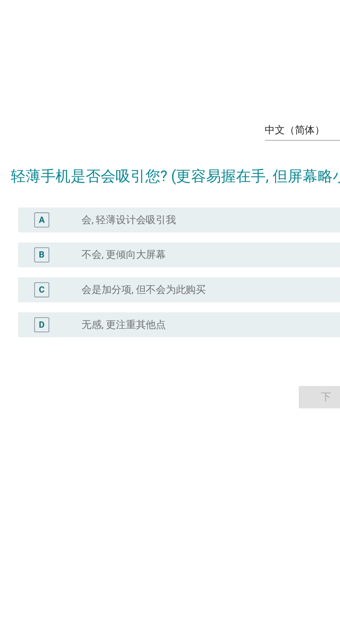
scroll to position [18, 0]
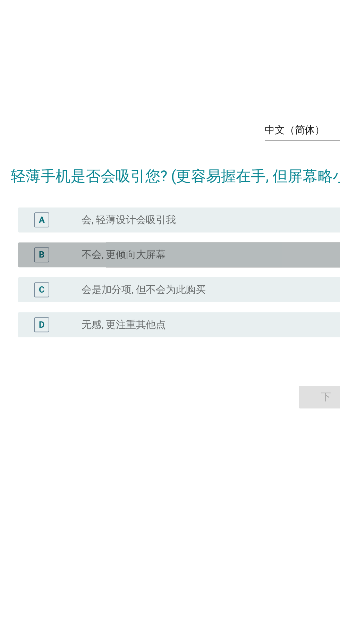
click at [118, 298] on label "不会, 更倾向大屏幕" at bounding box center [136, 294] width 47 height 7
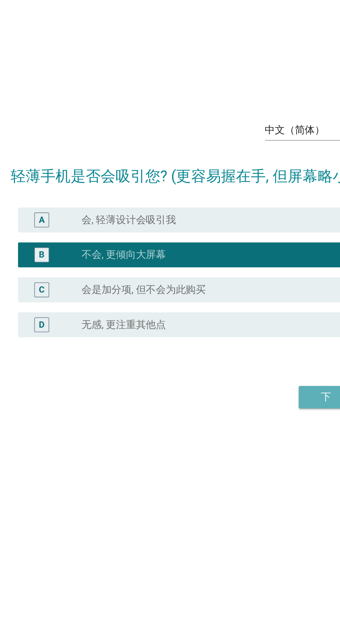
click at [241, 377] on div "下" at bounding box center [248, 373] width 19 height 8
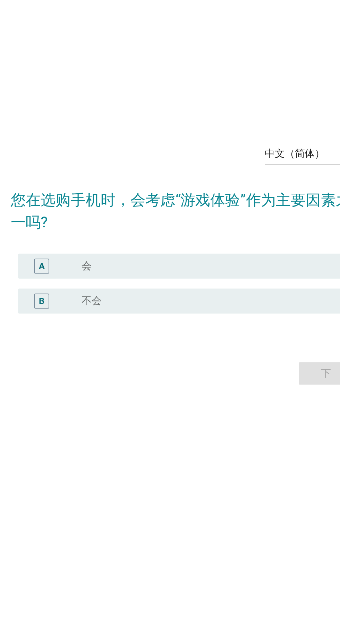
scroll to position [19, 0]
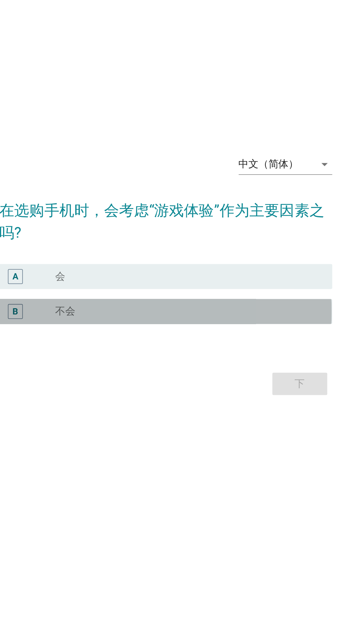
click at [144, 326] on div "B radio_button_unchecked 不会" at bounding box center [171, 320] width 189 height 14
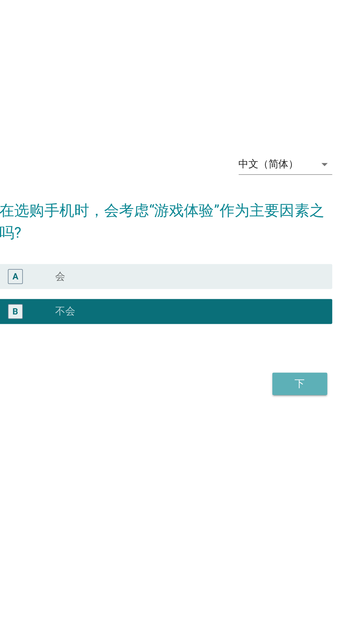
click at [248, 364] on div "下" at bounding box center [248, 360] width 19 height 8
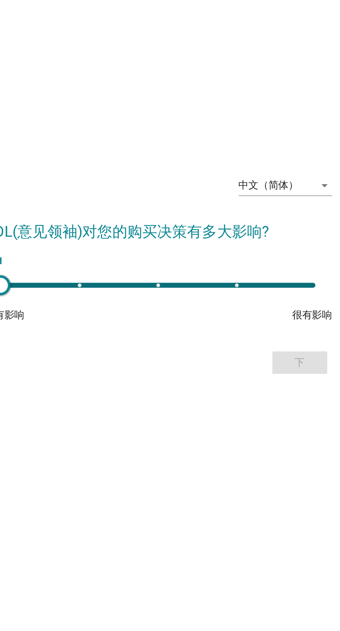
scroll to position [11, 0]
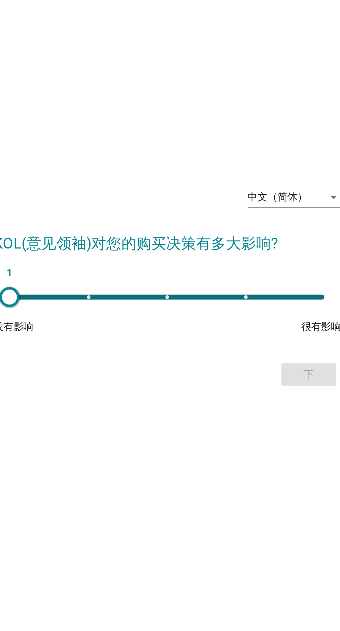
click at [129, 318] on div "1" at bounding box center [170, 312] width 186 height 14
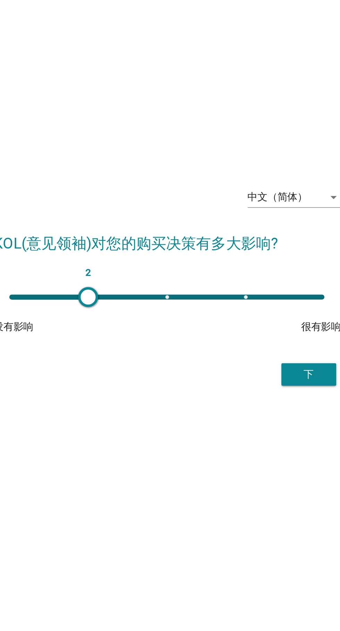
click at [178, 318] on div "2" at bounding box center [170, 312] width 186 height 14
type input "3"
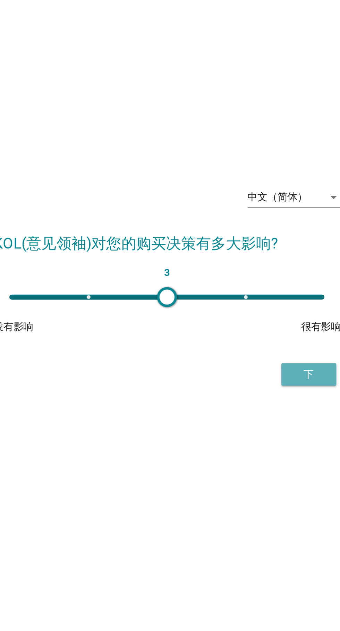
click at [242, 361] on button "下" at bounding box center [248, 354] width 31 height 12
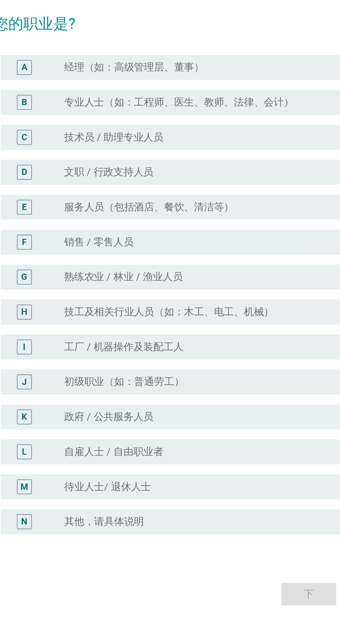
scroll to position [0, 0]
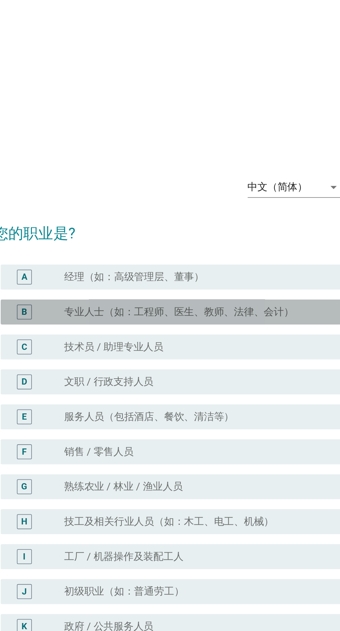
click at [126, 218] on label "专业人士（如：工程师、医生、教师、法律、会计）" at bounding box center [177, 214] width 128 height 7
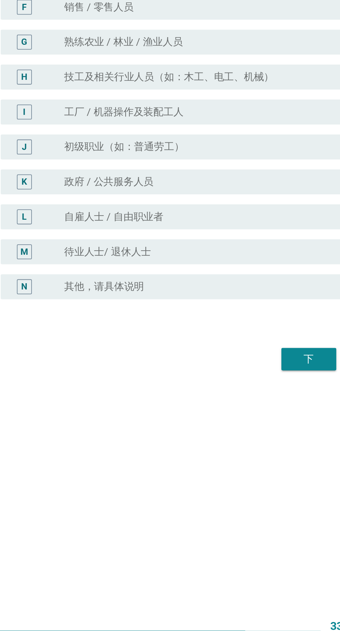
scroll to position [59, 0]
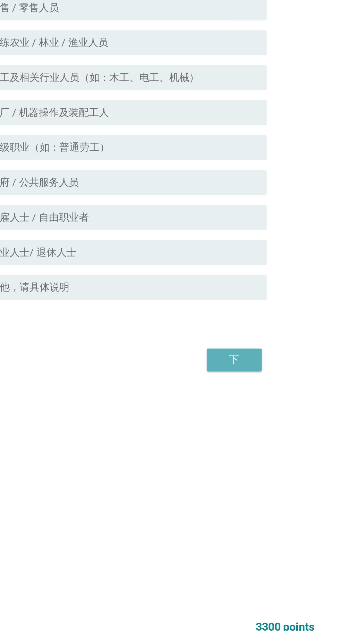
click at [253, 464] on button "下" at bounding box center [248, 470] width 31 height 12
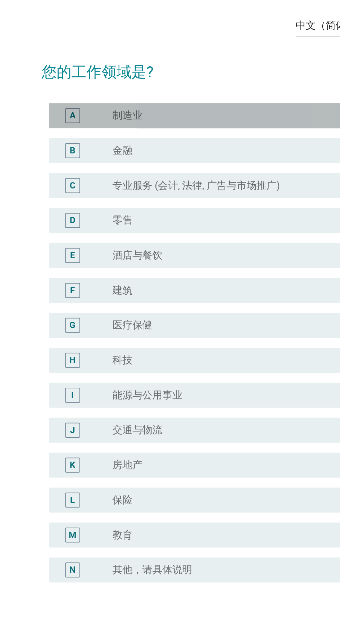
click at [119, 199] on label "制造业" at bounding box center [121, 195] width 17 height 7
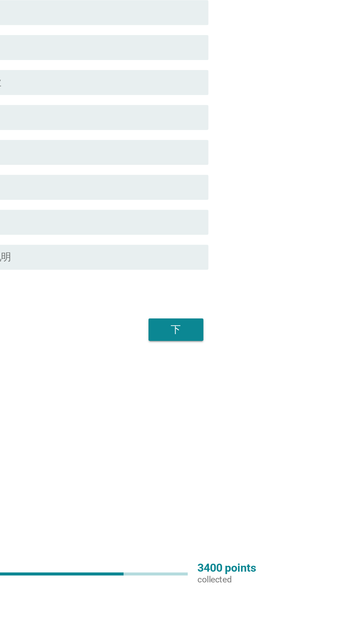
scroll to position [4, 0]
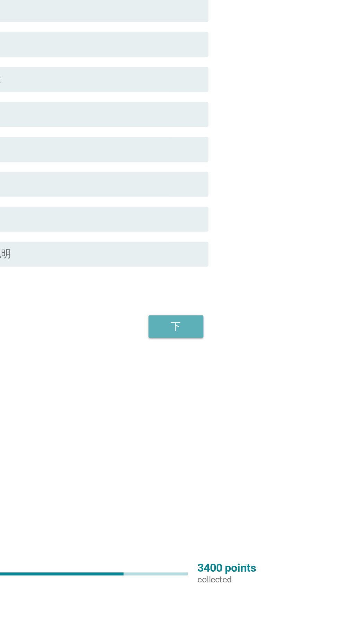
click at [254, 488] on div "下" at bounding box center [248, 484] width 19 height 8
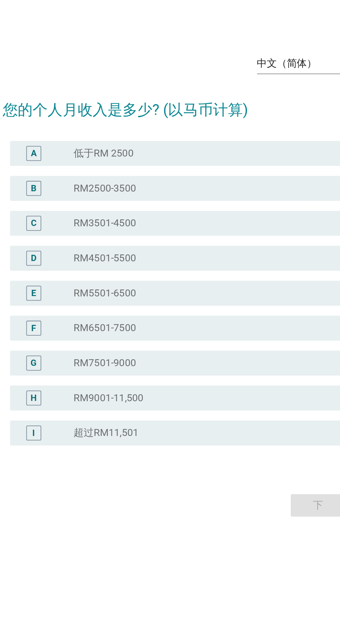
scroll to position [54, 0]
click at [142, 378] on label "超过RM11,501" at bounding box center [131, 381] width 36 height 7
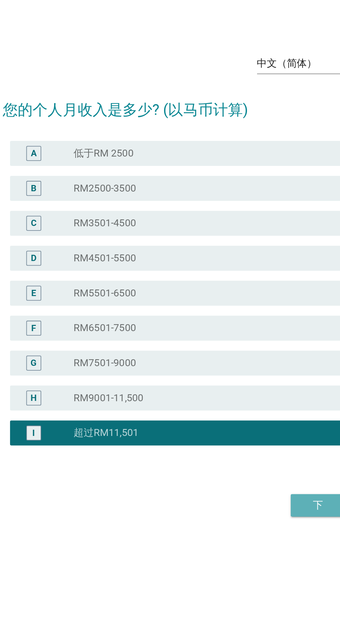
click at [246, 417] on div "下" at bounding box center [248, 421] width 19 height 8
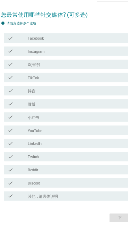
scroll to position [0, 0]
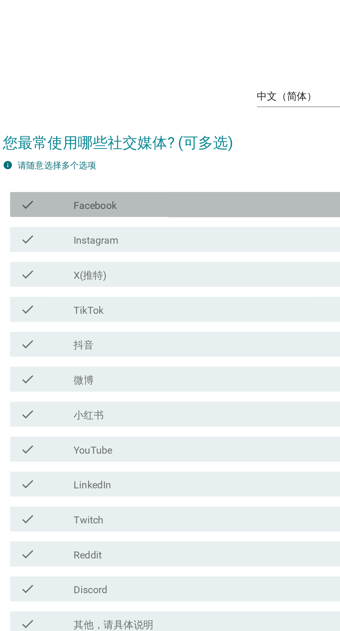
click at [114, 219] on label "Facebook" at bounding box center [125, 215] width 24 height 7
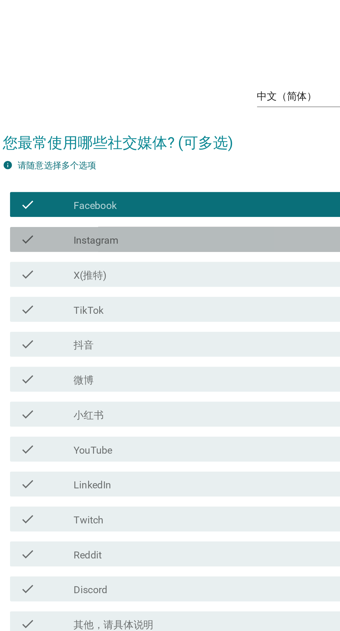
click at [118, 238] on label "Instagram" at bounding box center [125, 234] width 25 height 7
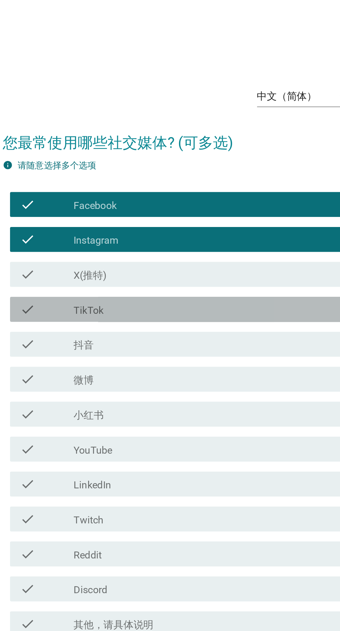
click at [127, 277] on label "TikTok" at bounding box center [121, 273] width 17 height 7
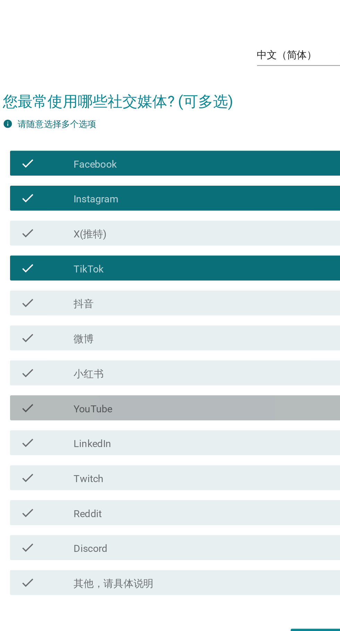
click at [125, 354] on label "YouTube" at bounding box center [124, 351] width 22 height 7
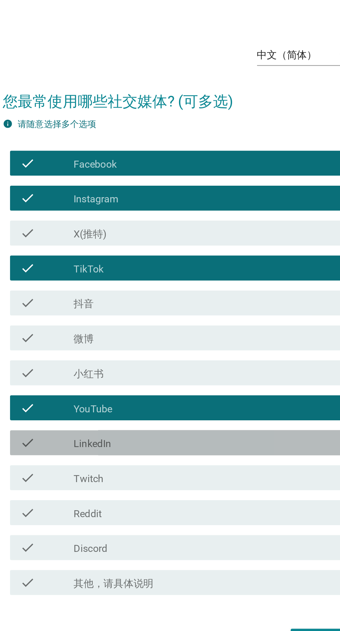
click at [128, 374] on label "LinkedIn" at bounding box center [123, 370] width 21 height 7
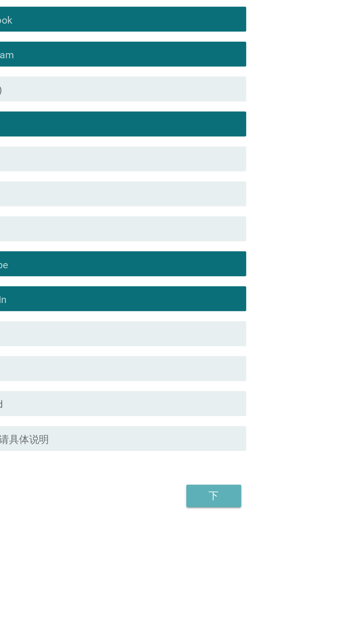
click at [248, 486] on button "下" at bounding box center [248, 479] width 31 height 12
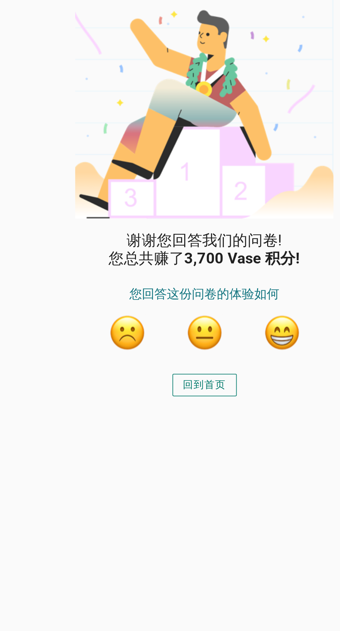
click at [218, 186] on button "button" at bounding box center [213, 184] width 21 height 21
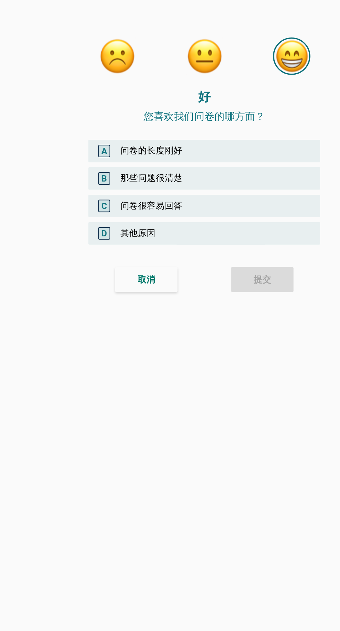
click at [132, 111] on div "C 问卷很容易回答" at bounding box center [169, 114] width 129 height 12
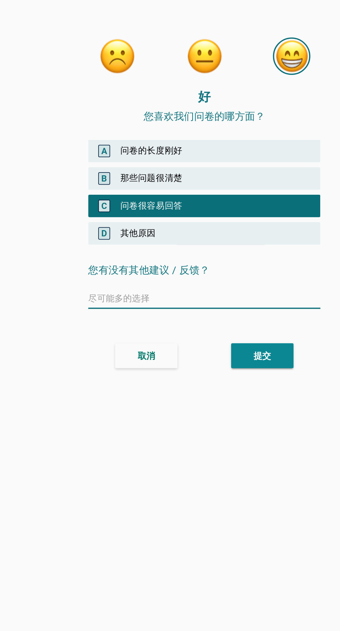
click at [126, 96] on div "B 那些问题很清楚" at bounding box center [169, 99] width 129 height 12
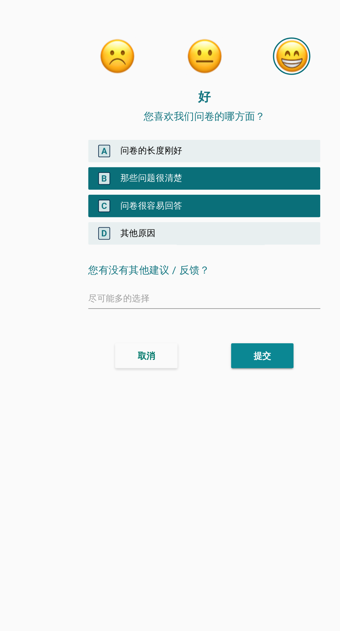
click at [120, 80] on div "A 问卷的长度刚好" at bounding box center [169, 84] width 129 height 12
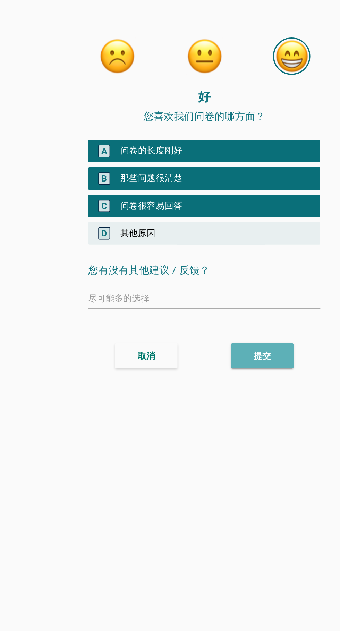
click at [200, 191] on button "提交" at bounding box center [202, 198] width 35 height 14
